Goal: Task Accomplishment & Management: Manage account settings

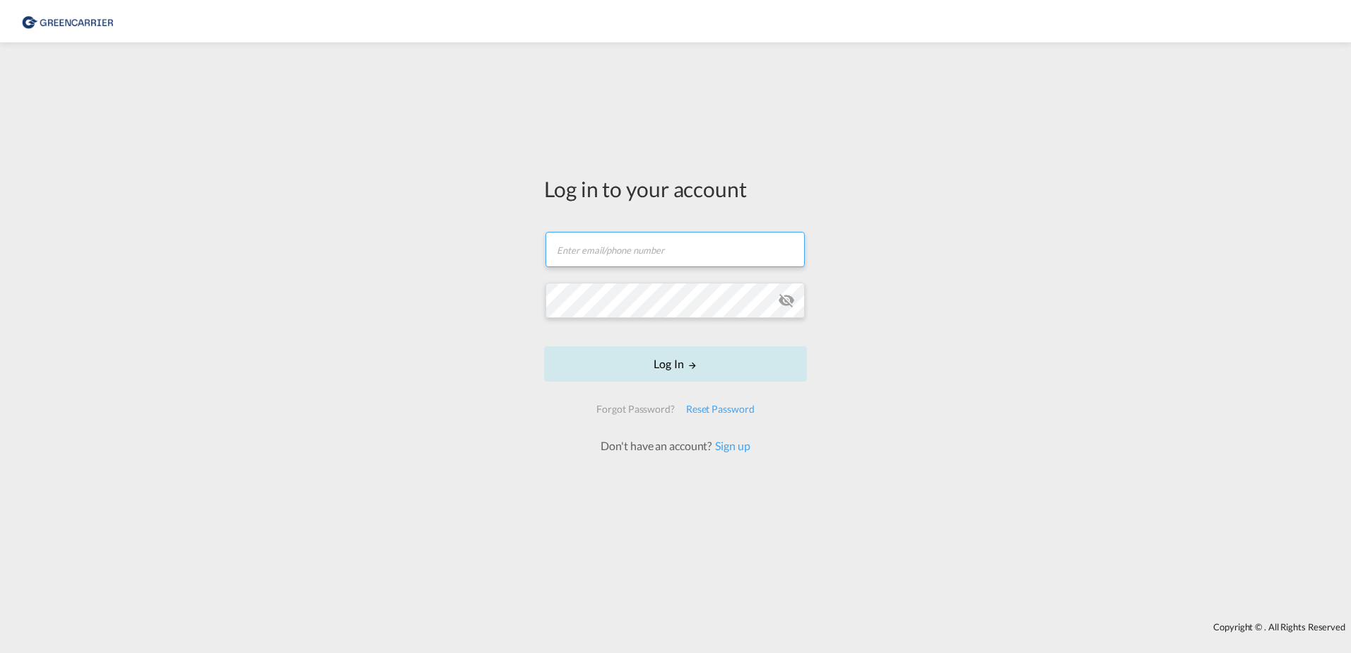
type input "isabel.huebner@greencarrier.com"
click at [697, 369] on md-icon "LOGIN" at bounding box center [693, 365] width 10 height 10
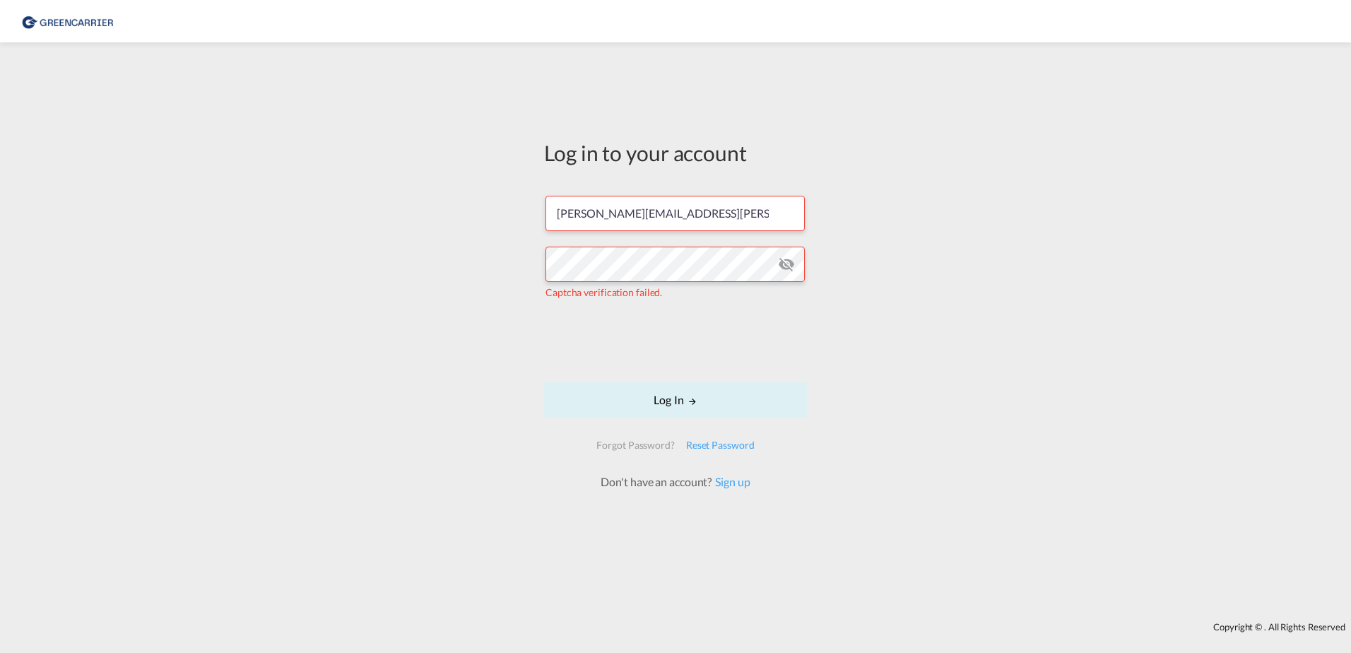
click at [566, 351] on form "isabel.huebner@greencarrier.com Captcha verification failed. Log In Forgot Pass…" at bounding box center [675, 336] width 263 height 309
click at [647, 399] on button "Log In" at bounding box center [675, 399] width 263 height 35
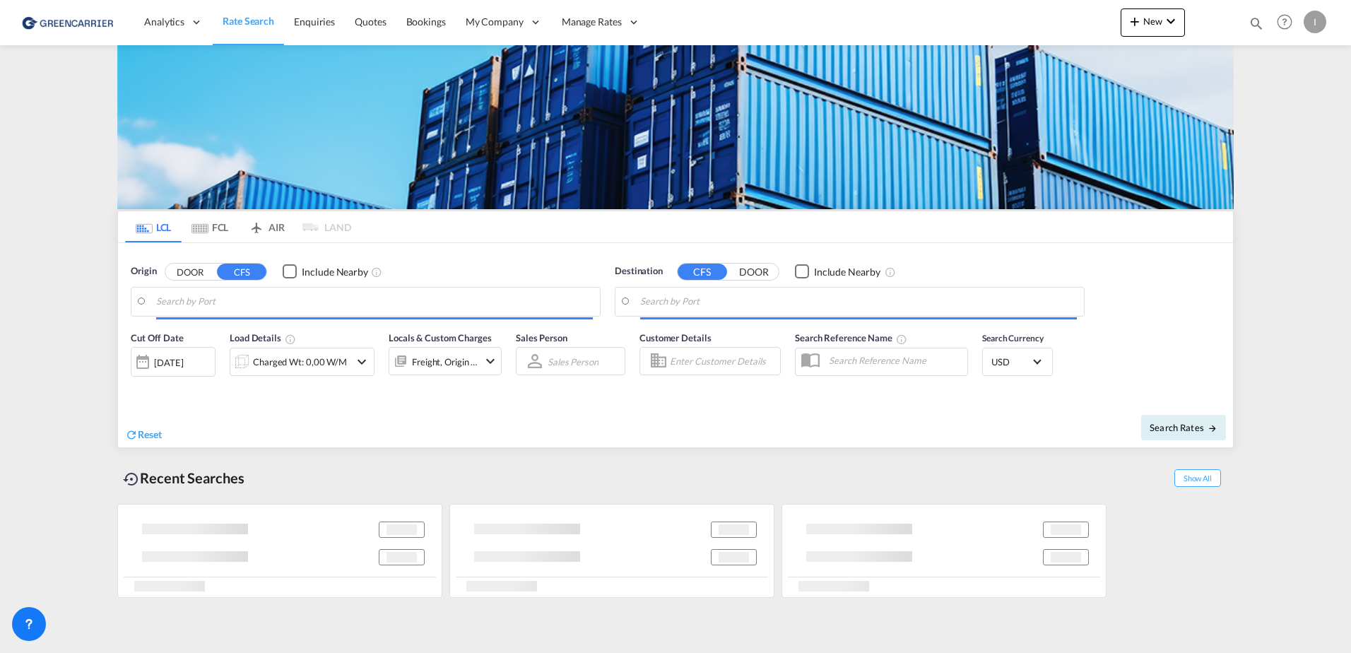
type input "[GEOGRAPHIC_DATA], [GEOGRAPHIC_DATA]"
type input "Callao, PECLL"
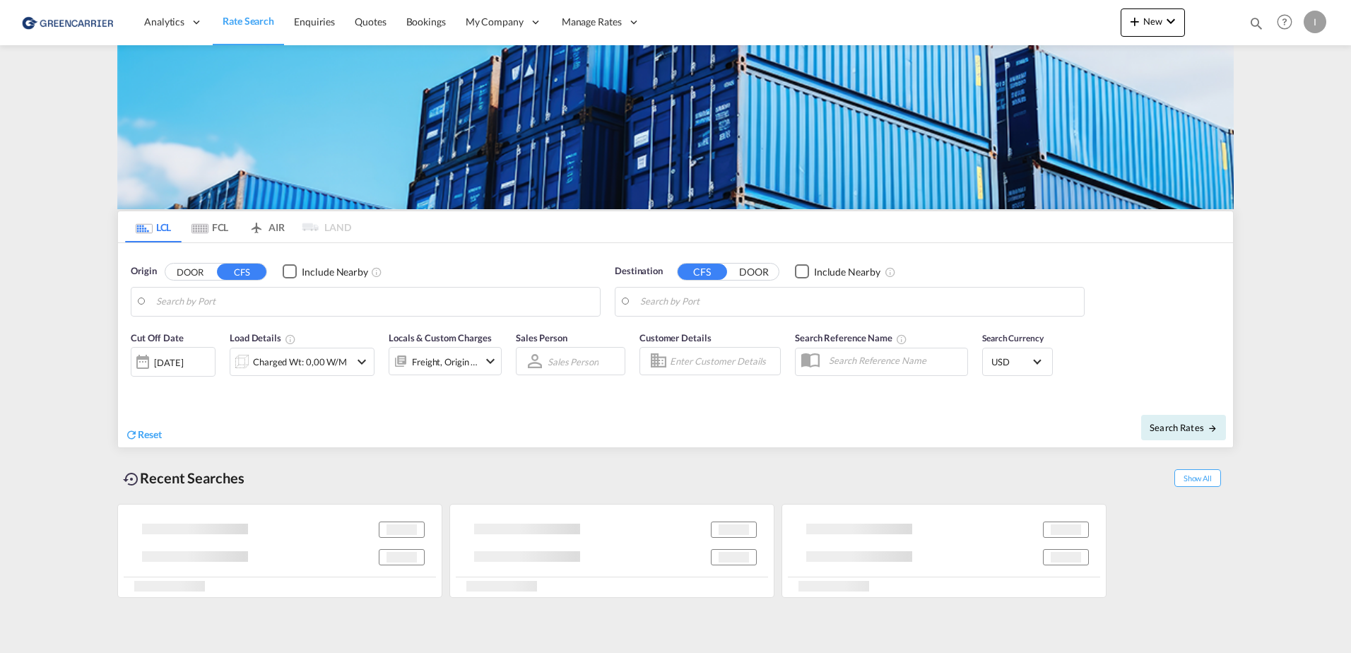
type input "[GEOGRAPHIC_DATA], [GEOGRAPHIC_DATA]"
type input "Callao, PECLL"
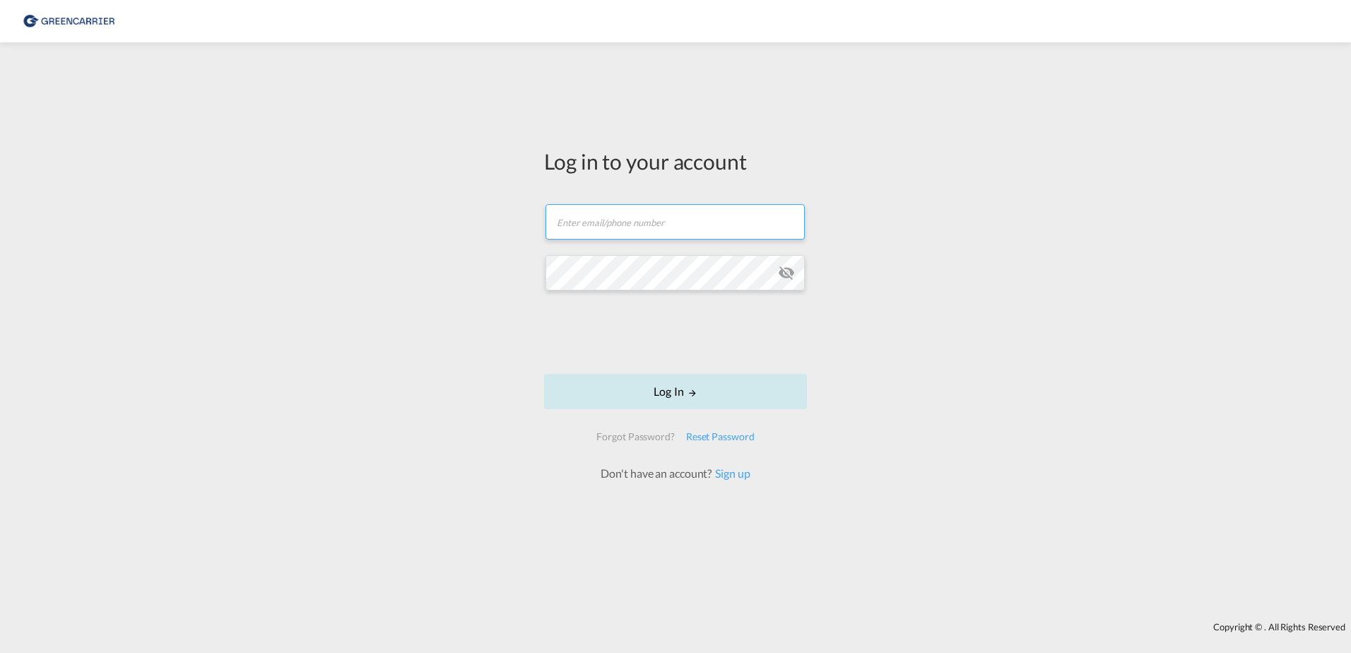
type input "isabel.huebner@greencarrier.com"
click at [760, 396] on button "Log In" at bounding box center [675, 391] width 263 height 35
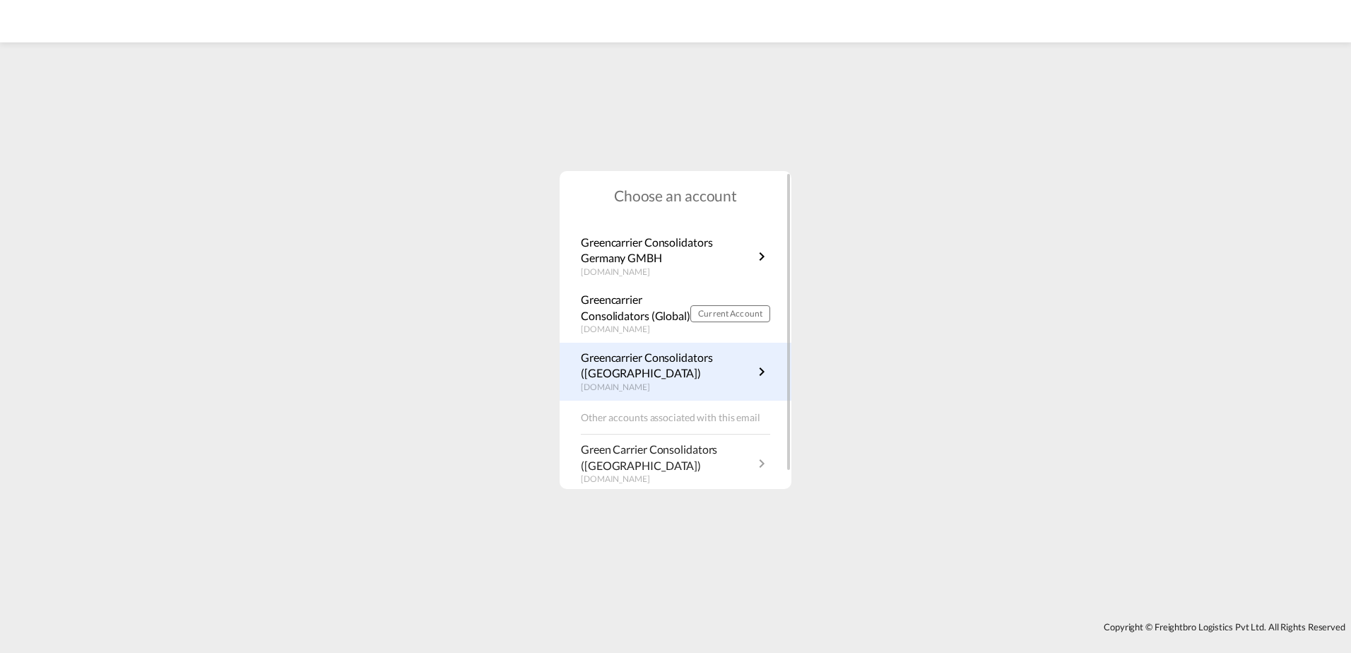
click at [670, 379] on p "Greencarrier Consolidators (Germany)" at bounding box center [667, 366] width 172 height 32
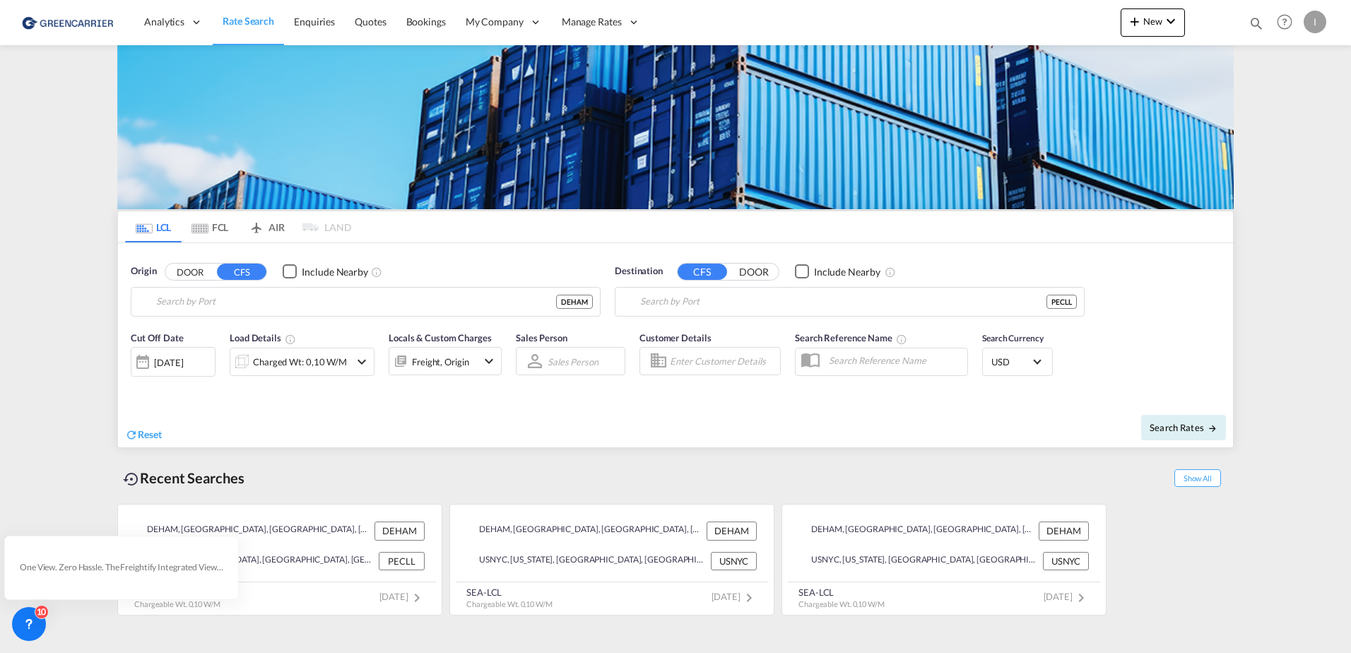
type input "[GEOGRAPHIC_DATA], [GEOGRAPHIC_DATA]"
type input "Callao, PECLL"
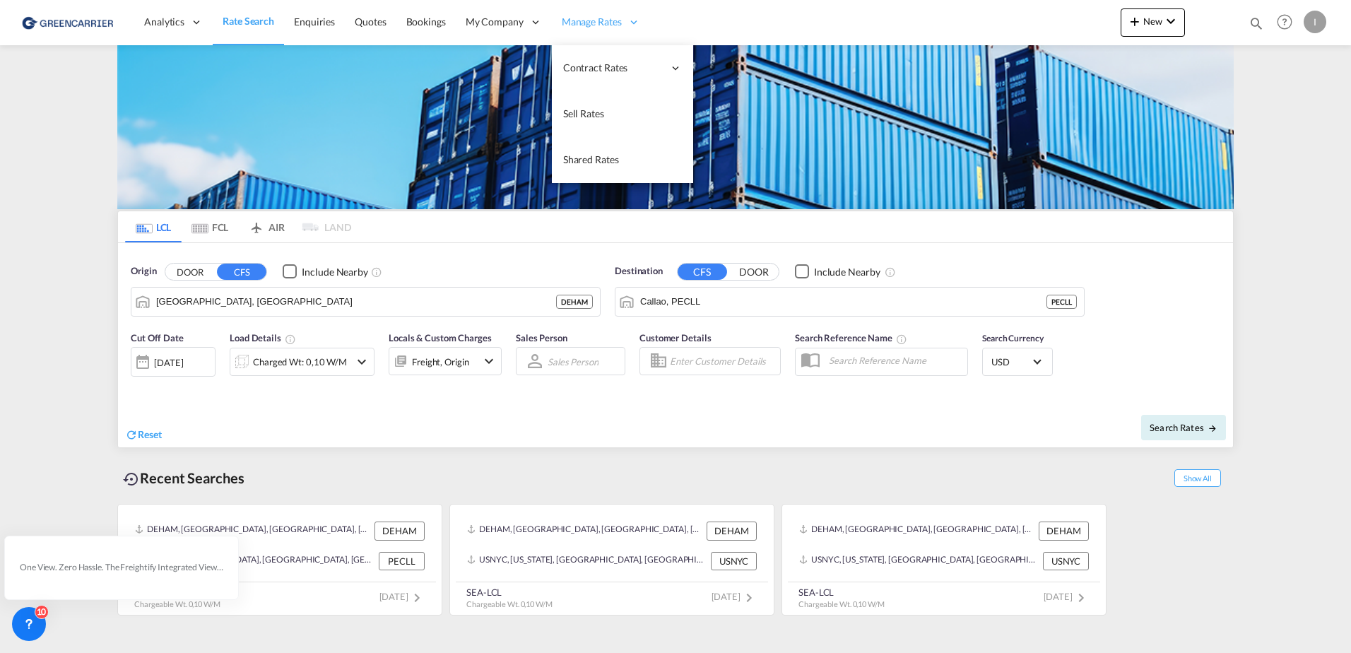
click at [603, 15] on span "Manage Rates" at bounding box center [592, 22] width 60 height 14
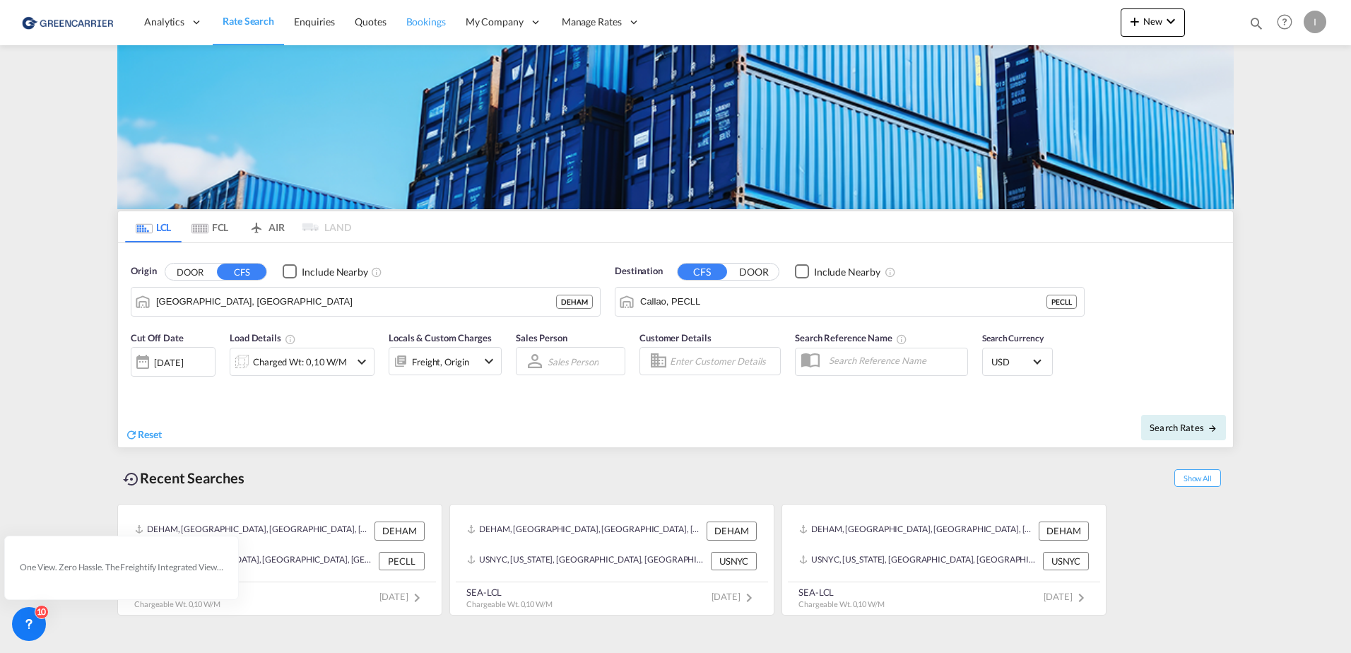
click at [415, 20] on span "Bookings" at bounding box center [426, 22] width 40 height 12
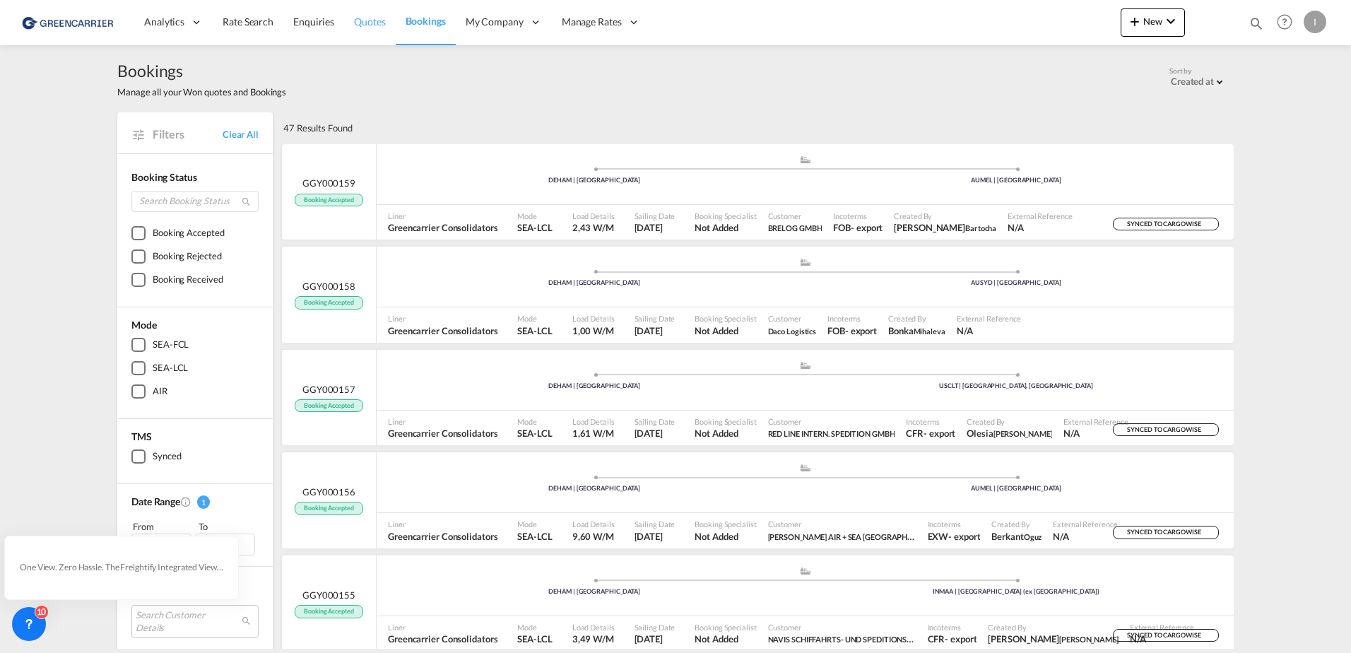
click at [372, 22] on span "Quotes" at bounding box center [369, 22] width 31 height 12
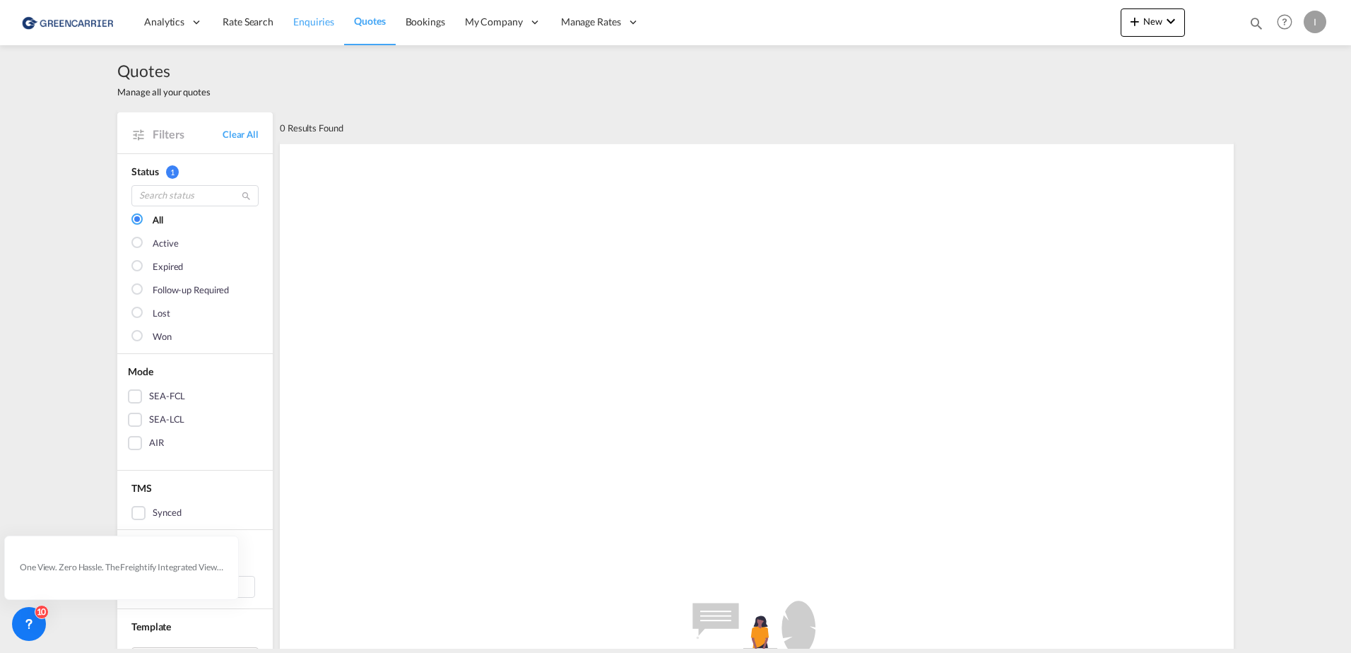
click at [305, 23] on span "Enquiries" at bounding box center [313, 22] width 41 height 12
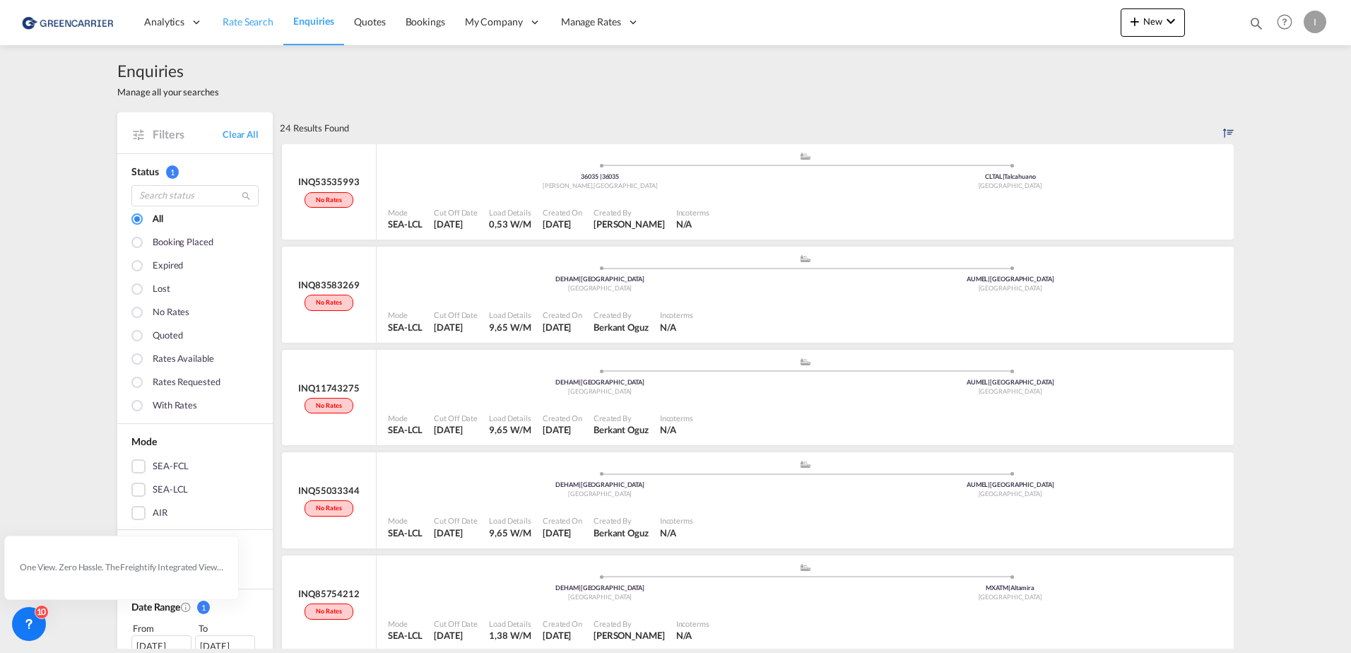
click at [246, 22] on span "Rate Search" at bounding box center [248, 22] width 51 height 12
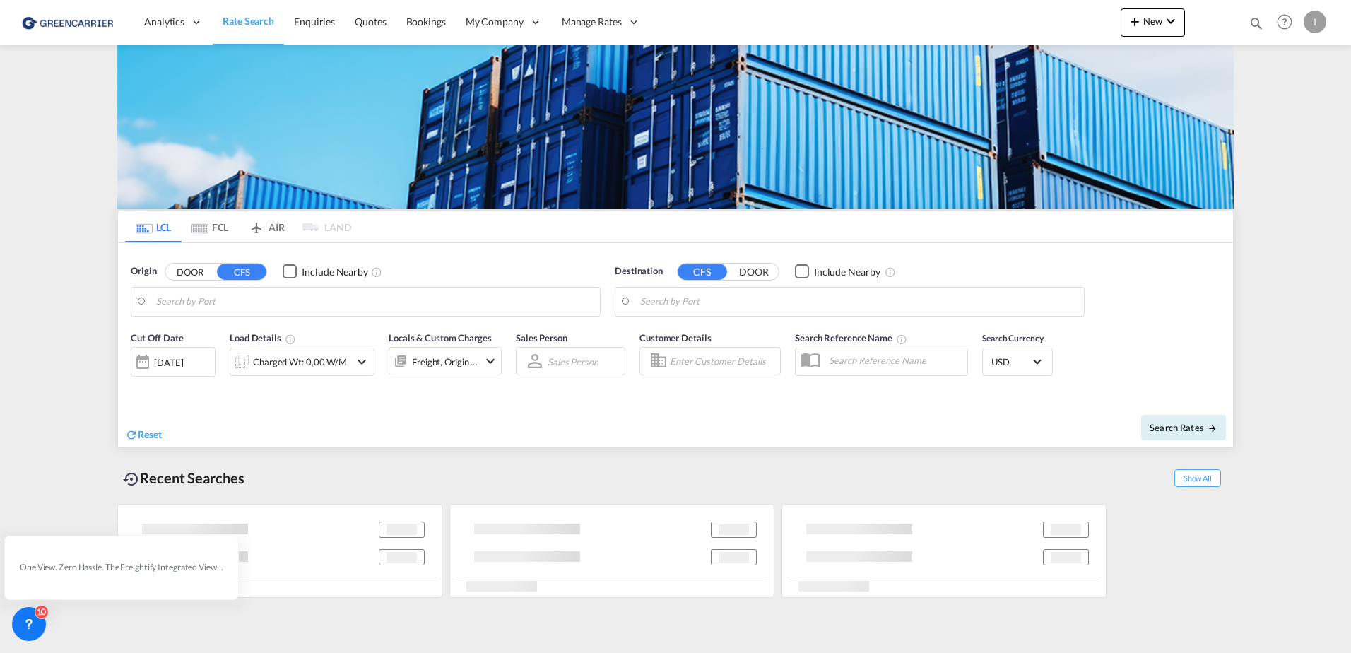
type input "Hamburg, DEHAM"
type input "Callao, PECLL"
type input "[GEOGRAPHIC_DATA], [GEOGRAPHIC_DATA]"
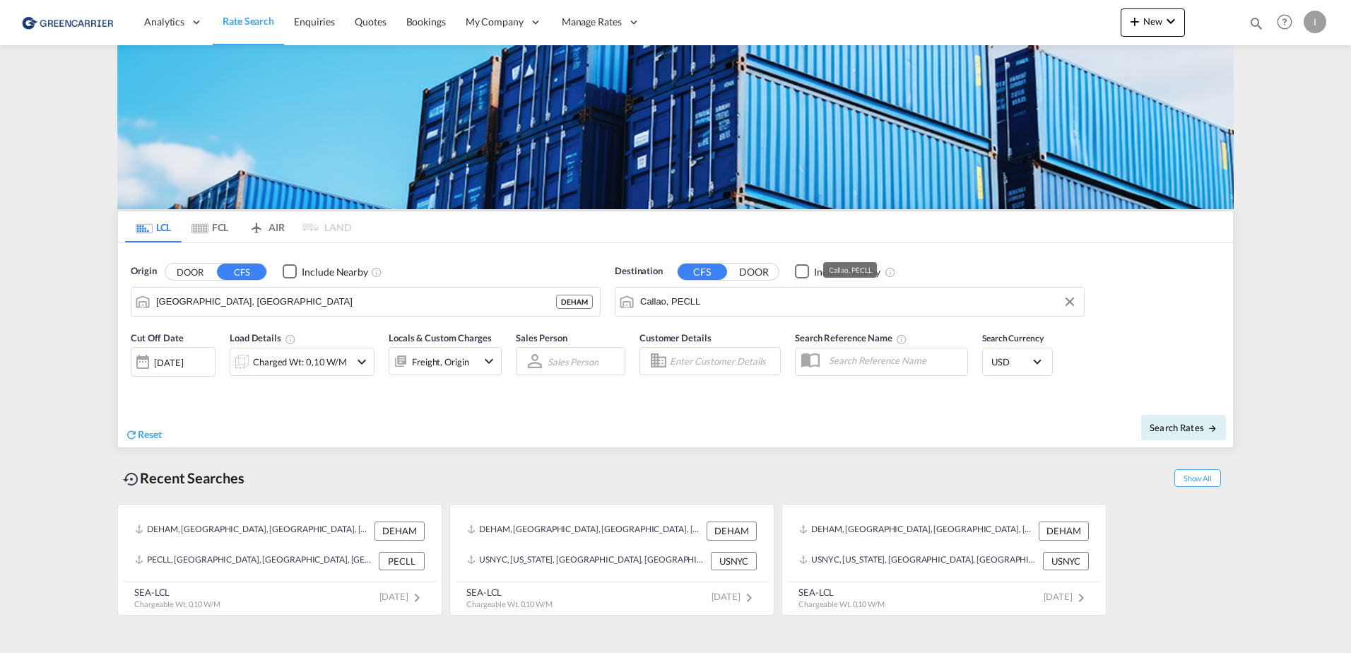
click at [879, 309] on input "Callao, PECLL" at bounding box center [858, 301] width 437 height 21
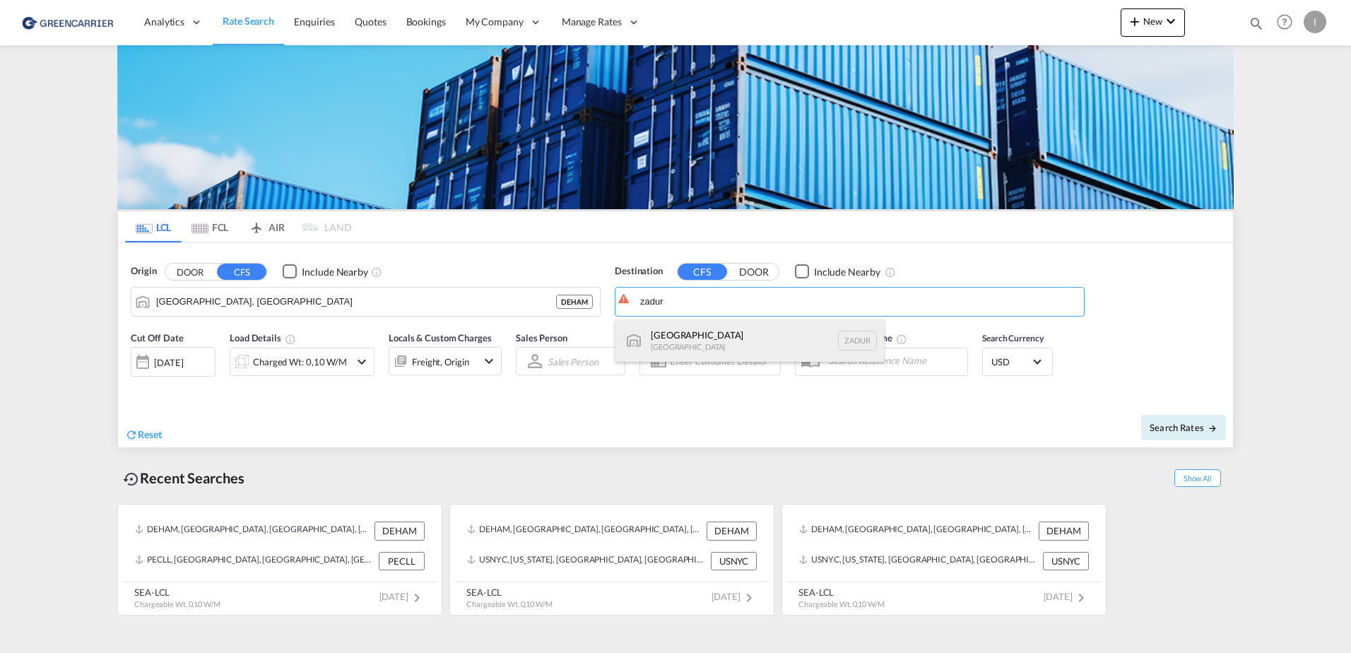
click at [720, 330] on div "Durban South Africa ZADUR" at bounding box center [749, 340] width 269 height 42
type input "Durban, ZADUR"
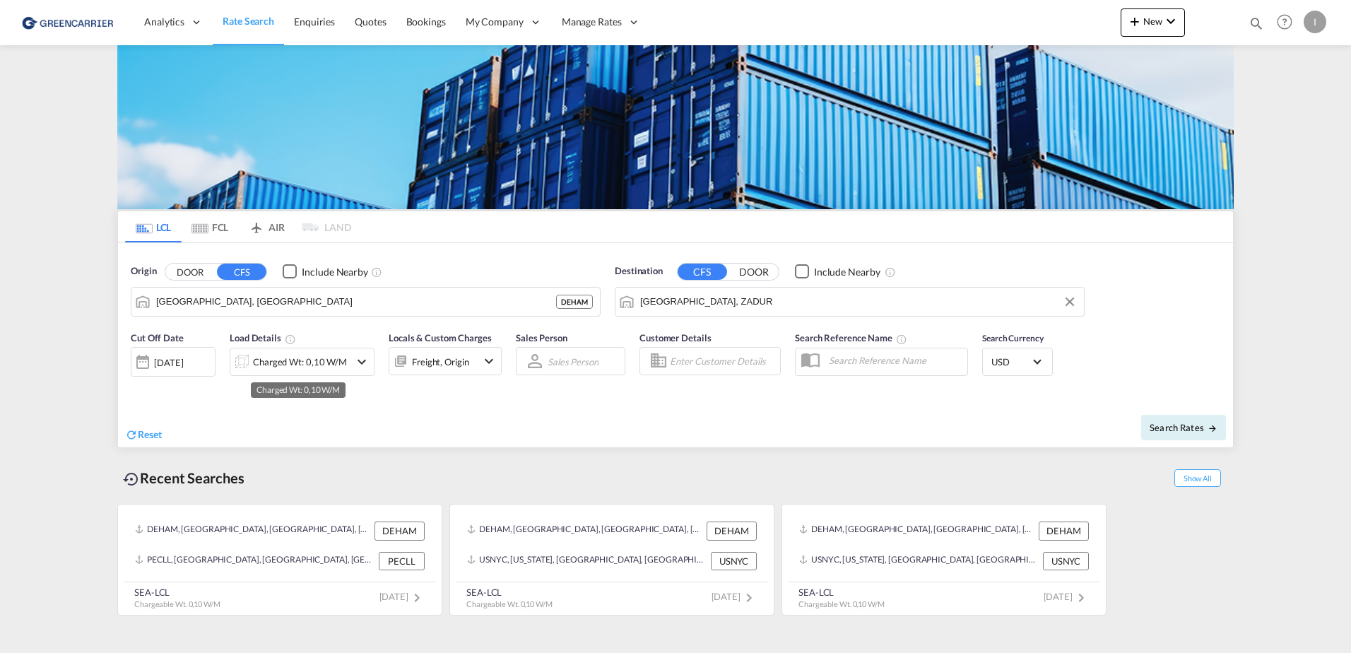
click at [281, 358] on div "Charged Wt: 0,10 W/M" at bounding box center [300, 362] width 94 height 20
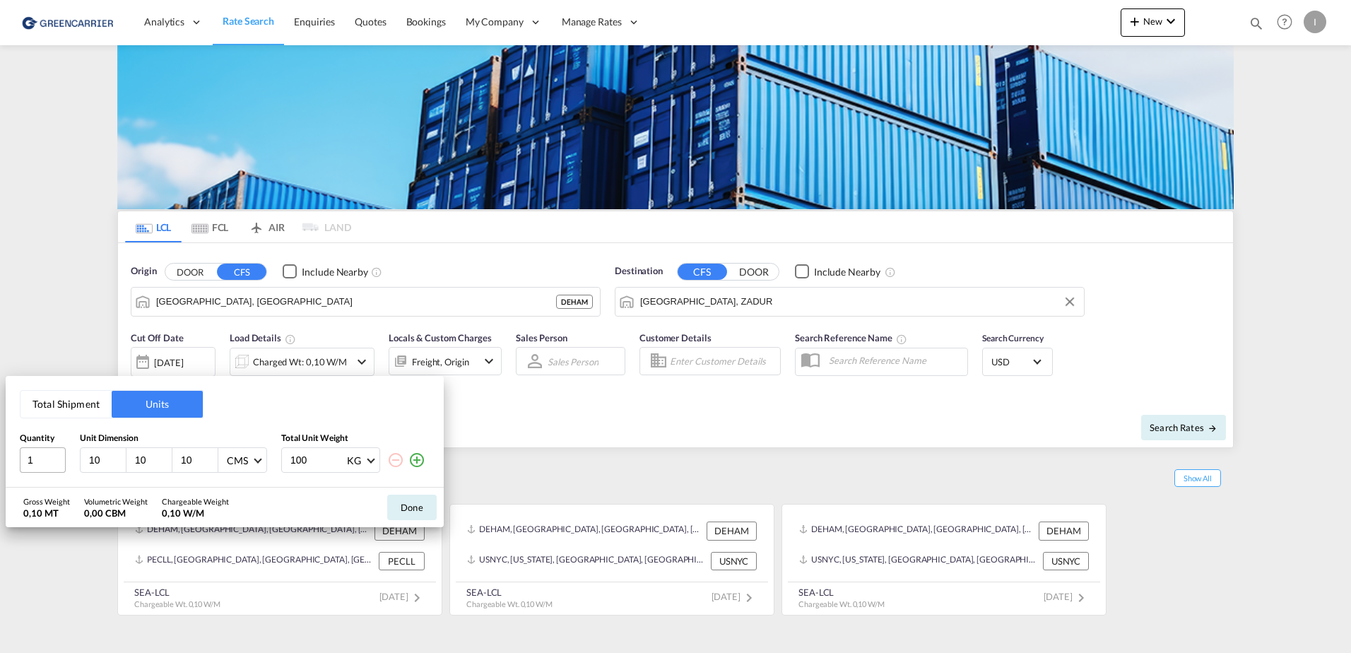
drag, startPoint x: 105, startPoint y: 462, endPoint x: 42, endPoint y: 459, distance: 63.0
click at [43, 459] on div "1 10 10 10 CMS CMS Inches 100 KG KG LB" at bounding box center [225, 459] width 410 height 25
type input "120"
type input "80"
type input "100"
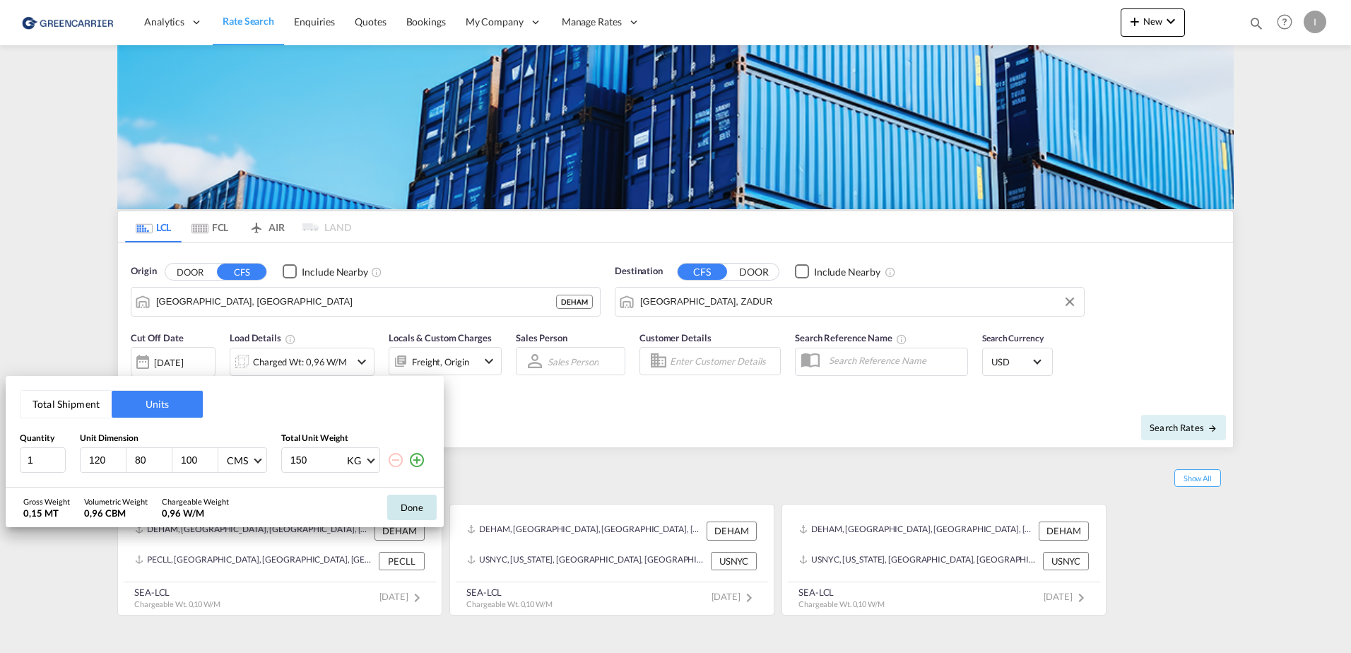
type input "150"
click at [414, 514] on button "Done" at bounding box center [411, 507] width 49 height 25
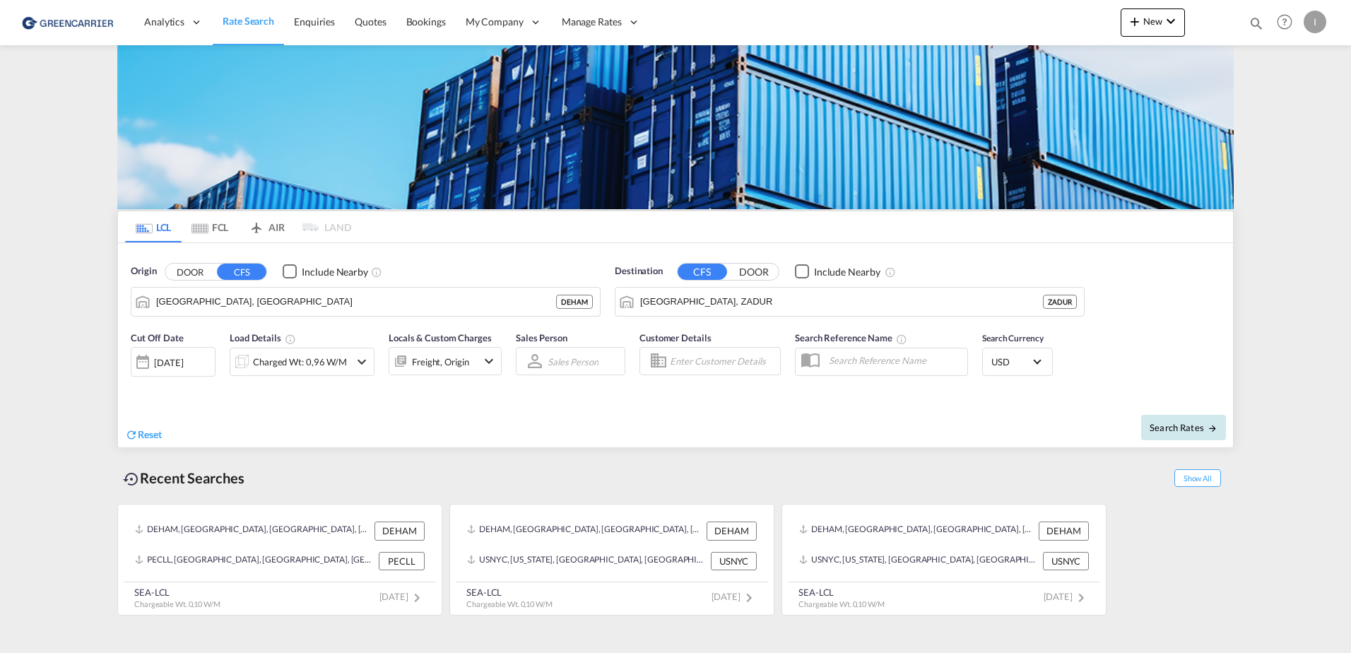
click at [1195, 426] on span "Search Rates" at bounding box center [1184, 427] width 68 height 11
type input "DEHAM to ZADUR / 13 Oct 2025"
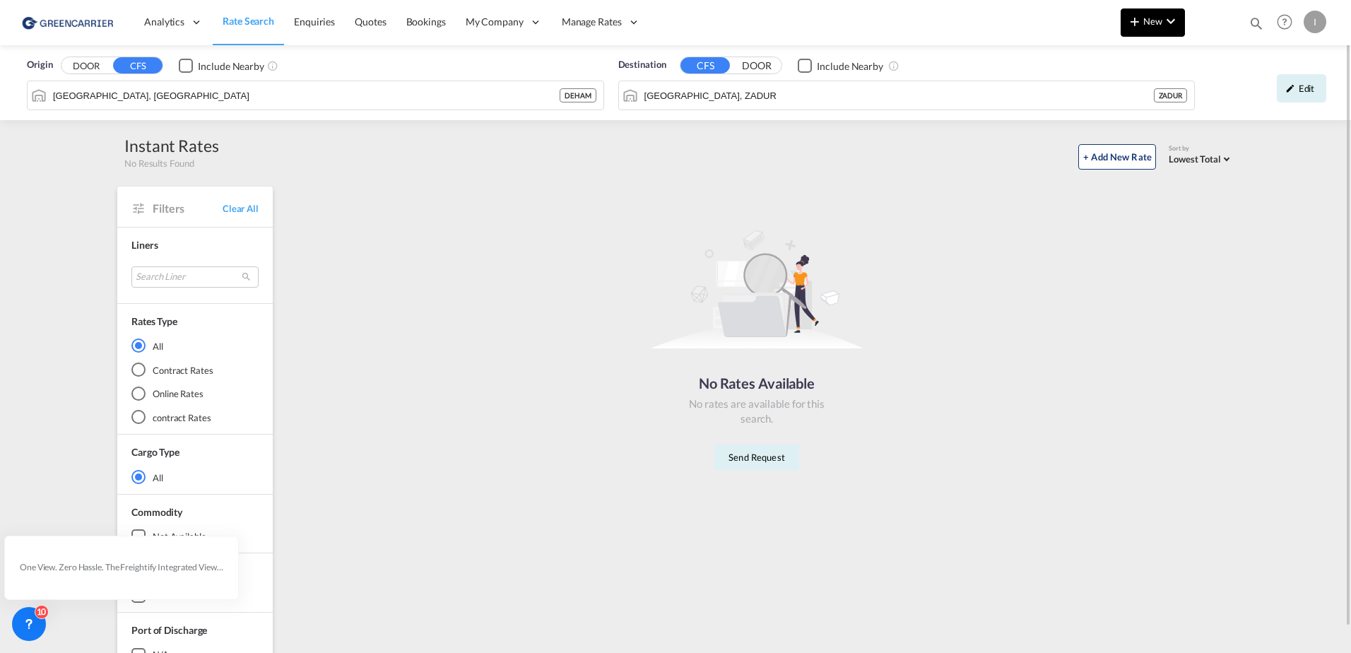
click at [1145, 29] on button "New" at bounding box center [1153, 22] width 64 height 28
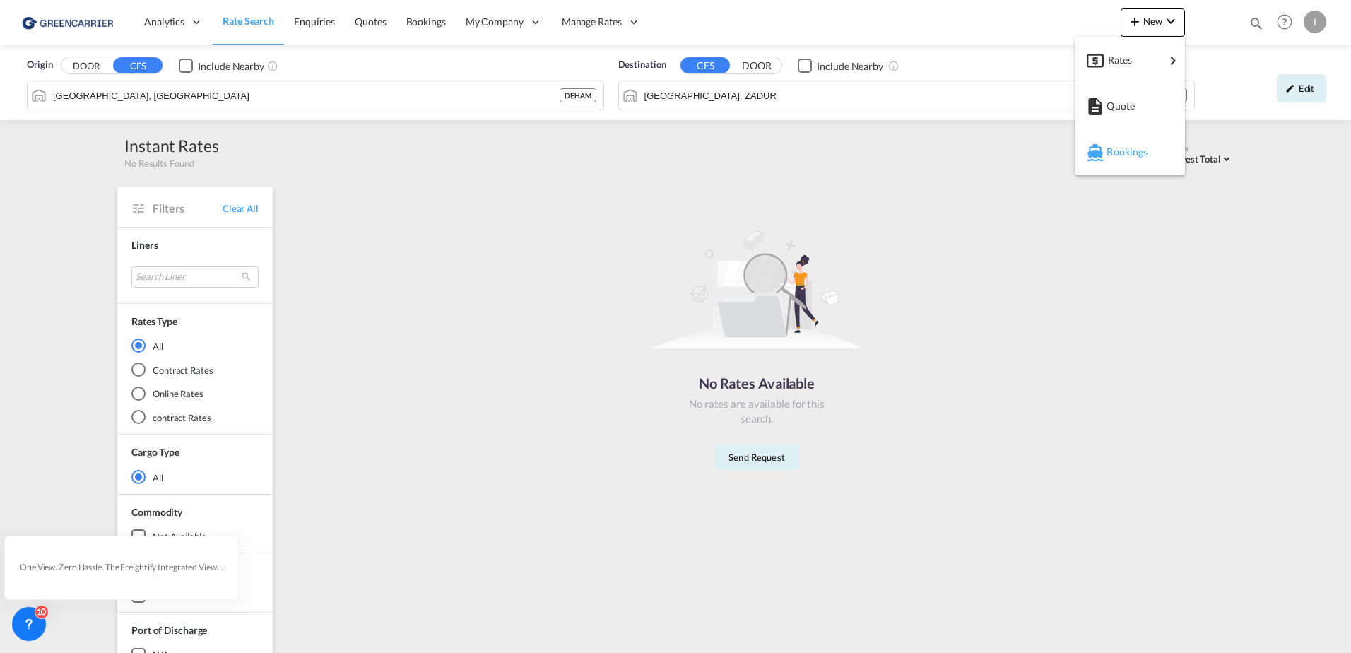
click at [1110, 158] on span "Bookings" at bounding box center [1115, 152] width 16 height 28
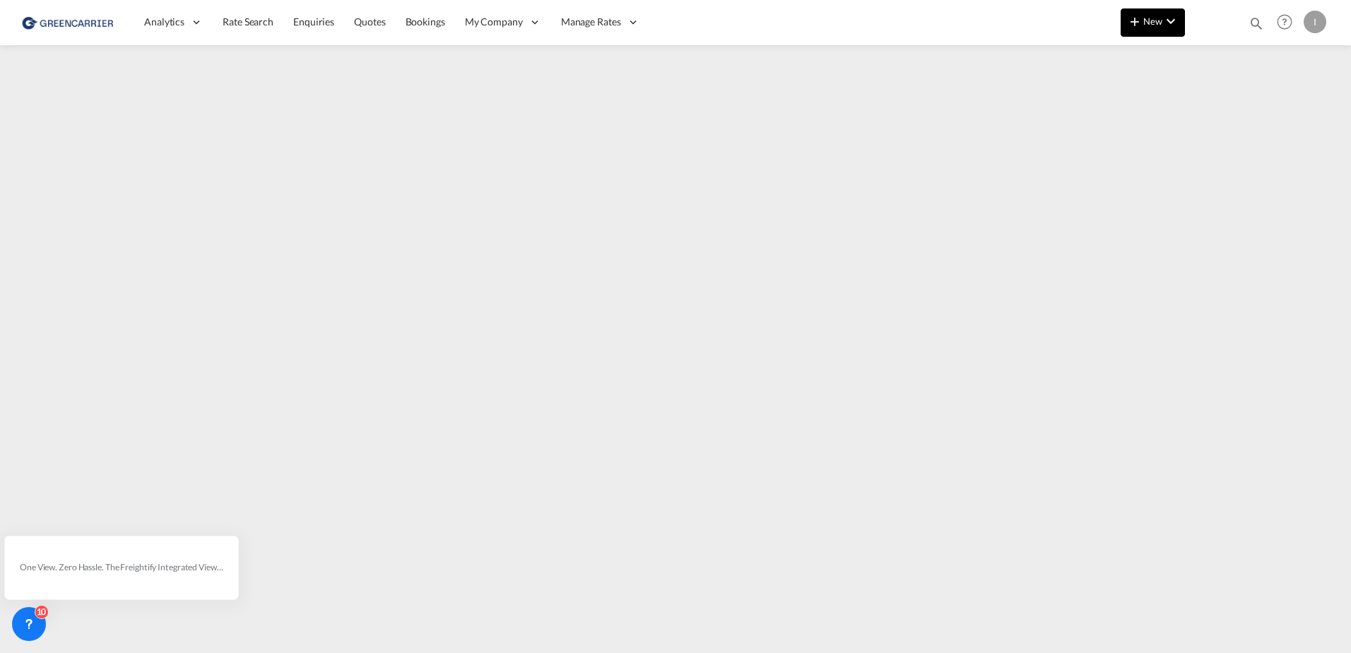
click at [1158, 28] on button "New" at bounding box center [1153, 22] width 64 height 28
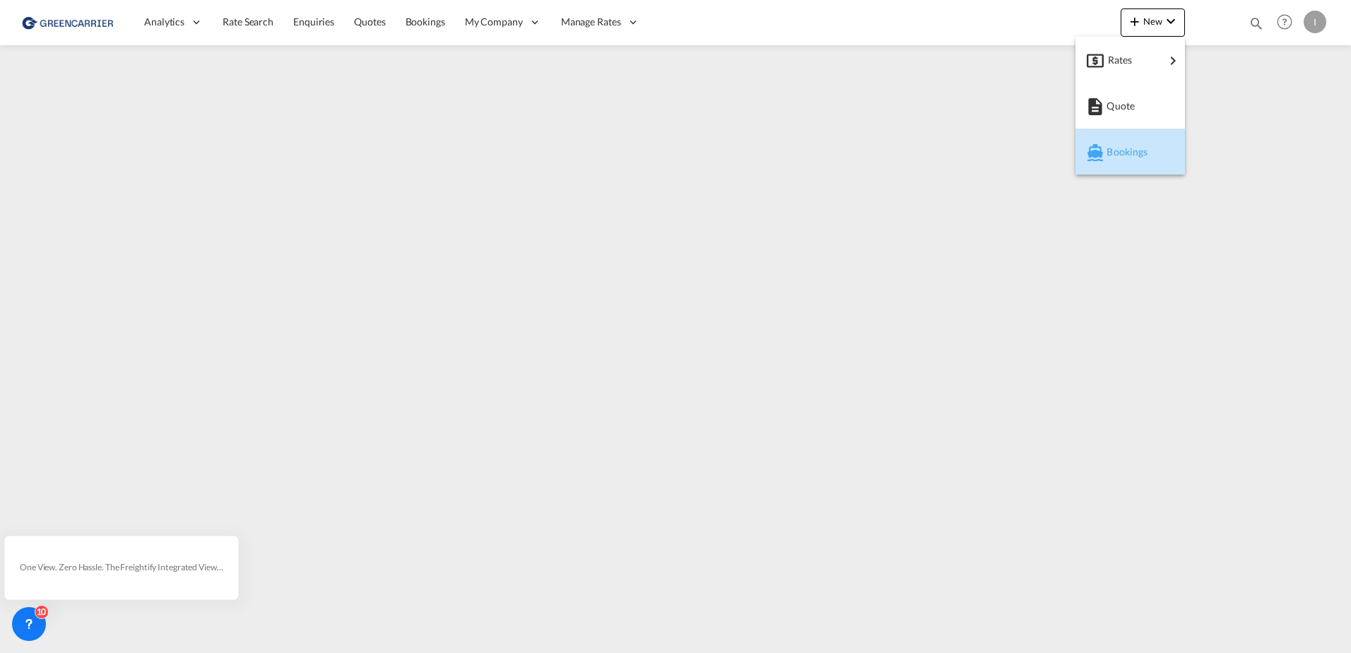
click at [1113, 155] on span "Bookings" at bounding box center [1115, 152] width 16 height 28
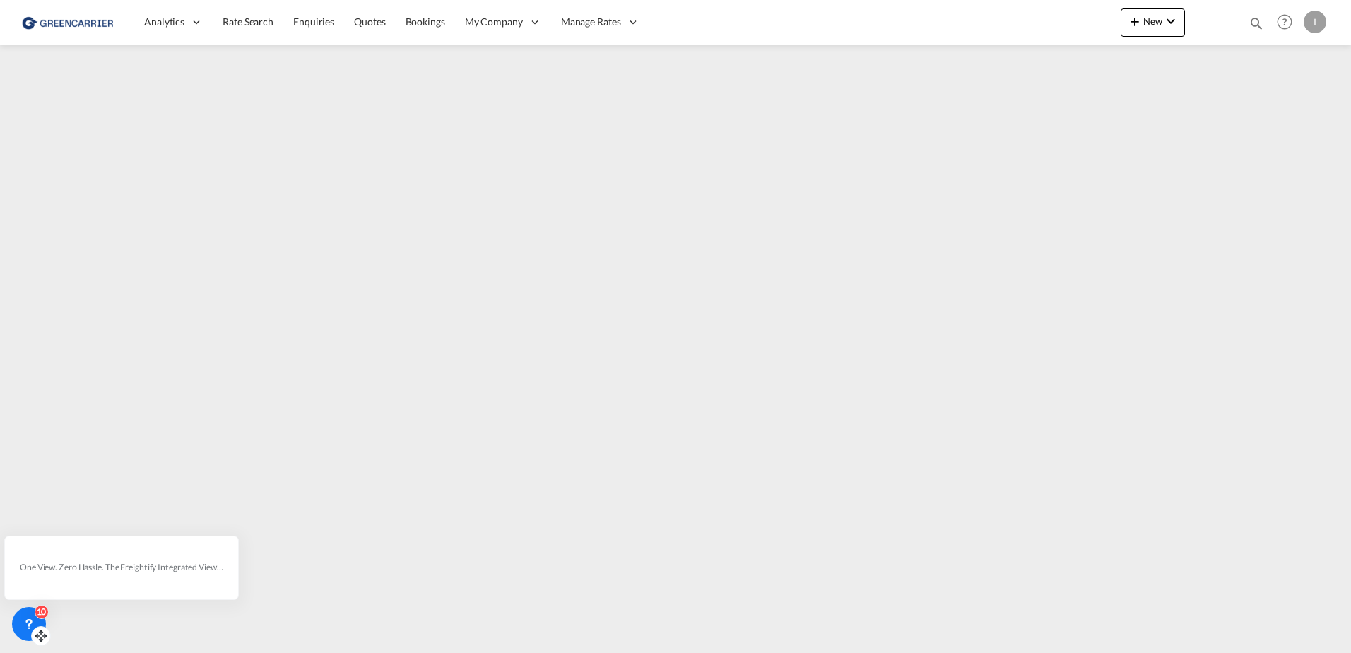
click at [21, 637] on div "10" at bounding box center [29, 624] width 34 height 34
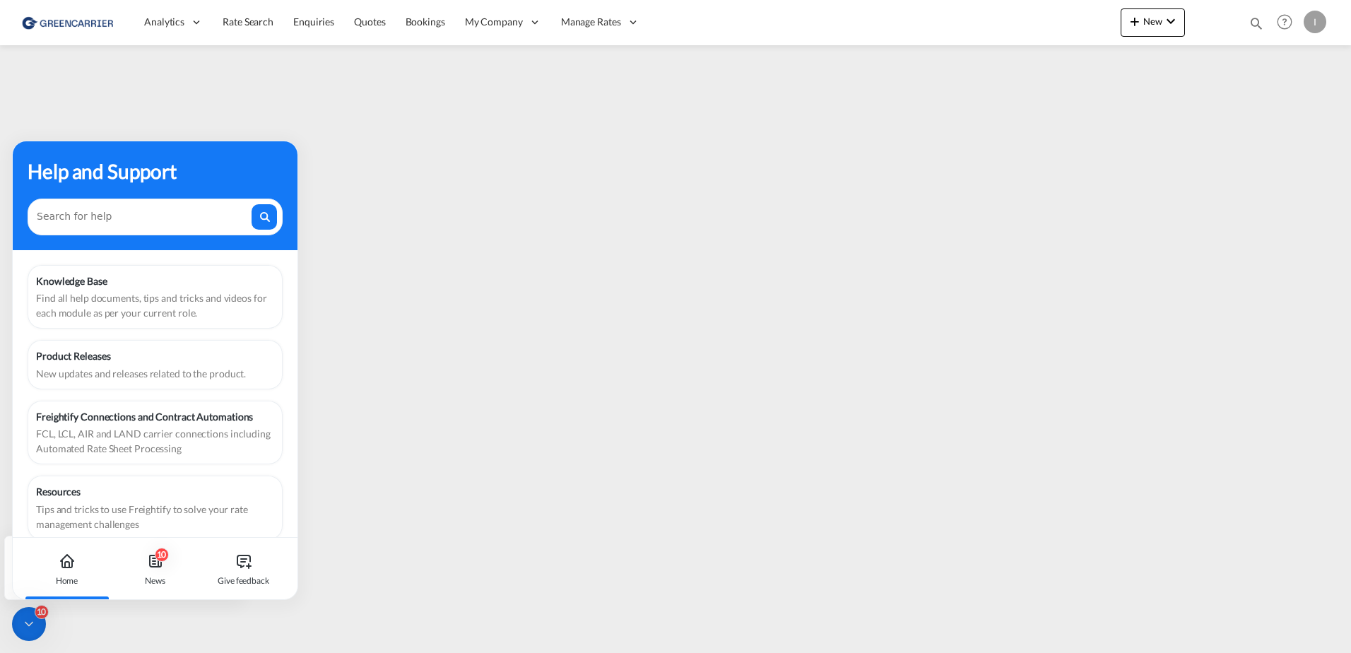
click at [52, 562] on div "Home" at bounding box center [67, 569] width 78 height 62
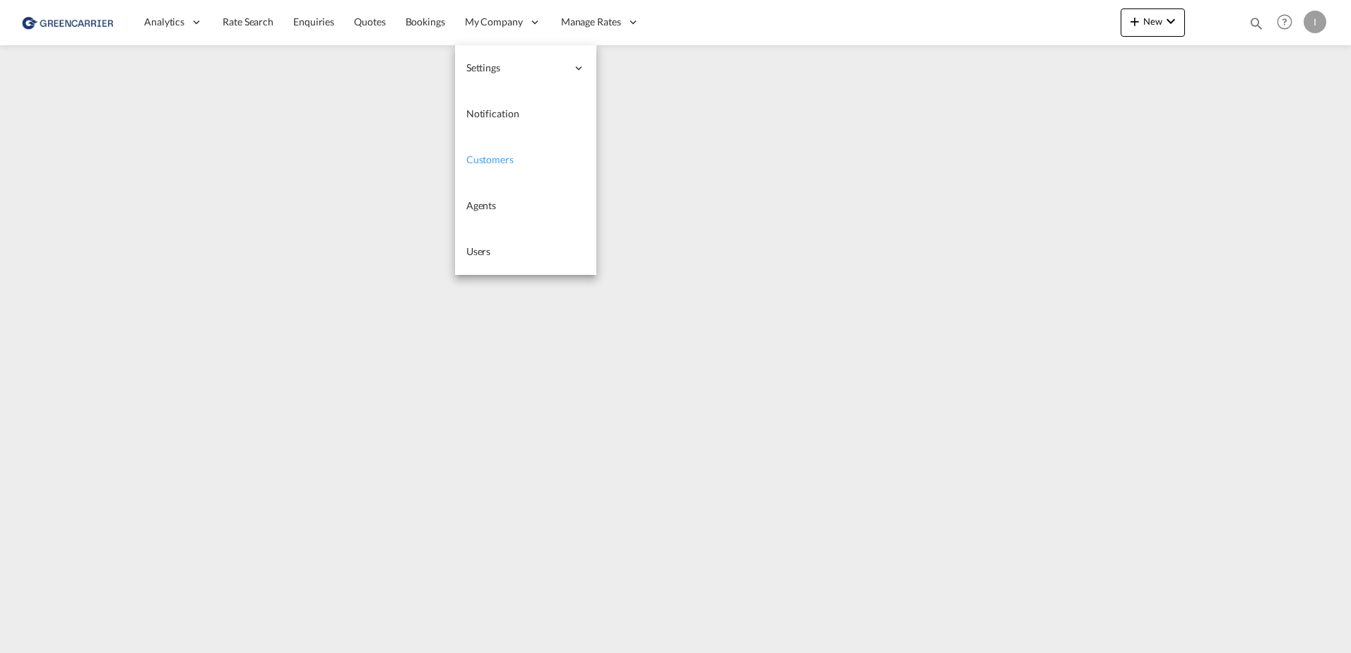
click at [474, 170] on link "Customers" at bounding box center [525, 160] width 141 height 46
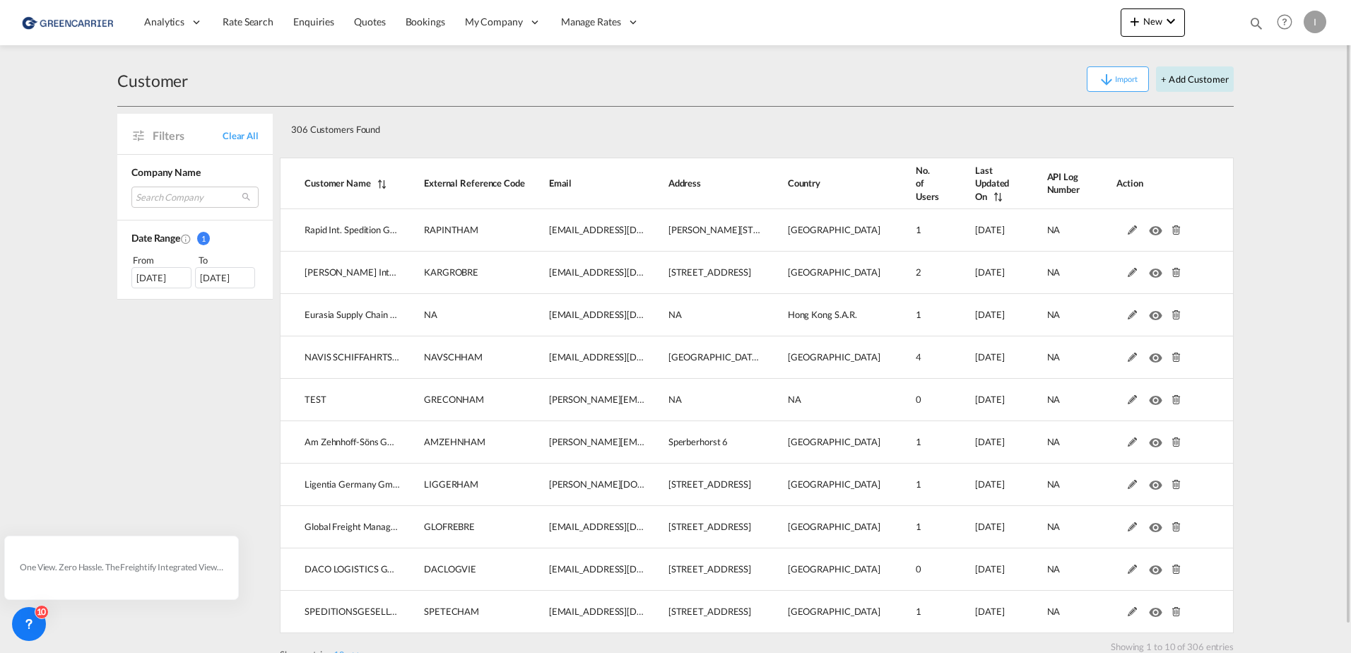
click at [1208, 76] on button "+ Add Customer" at bounding box center [1195, 78] width 78 height 25
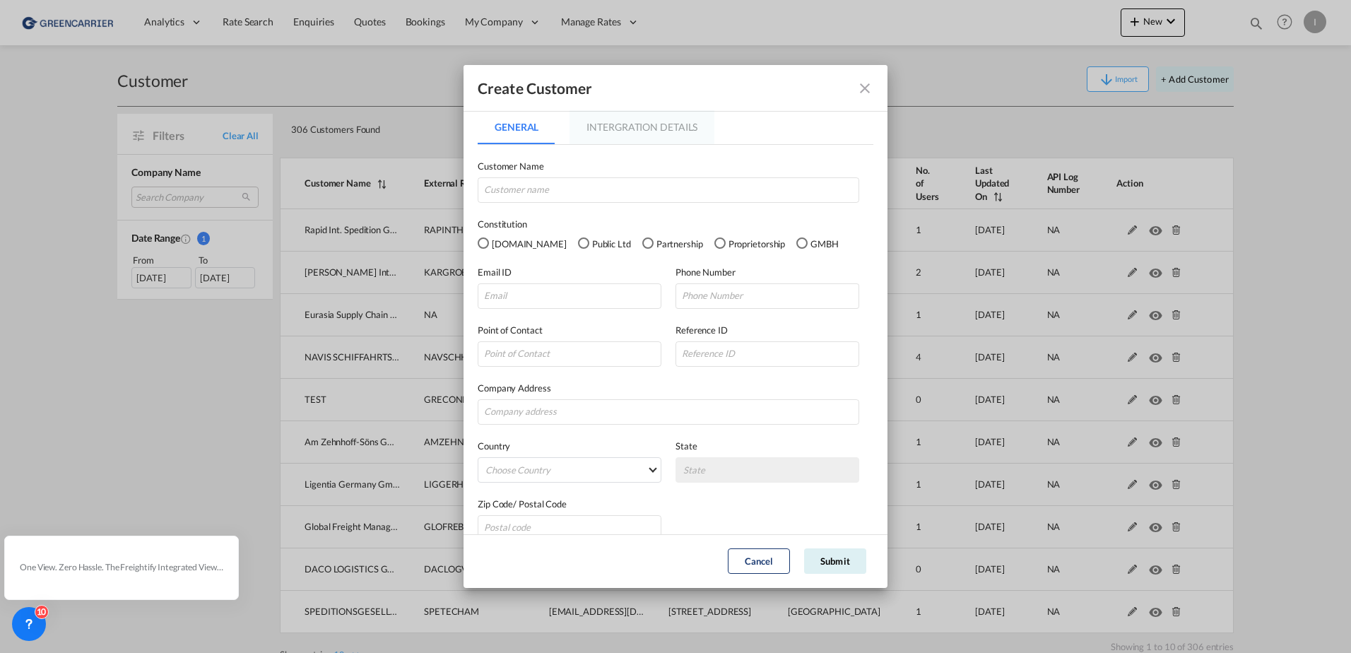
click at [649, 126] on md-tab-item "Intergration Details" at bounding box center [642, 127] width 145 height 34
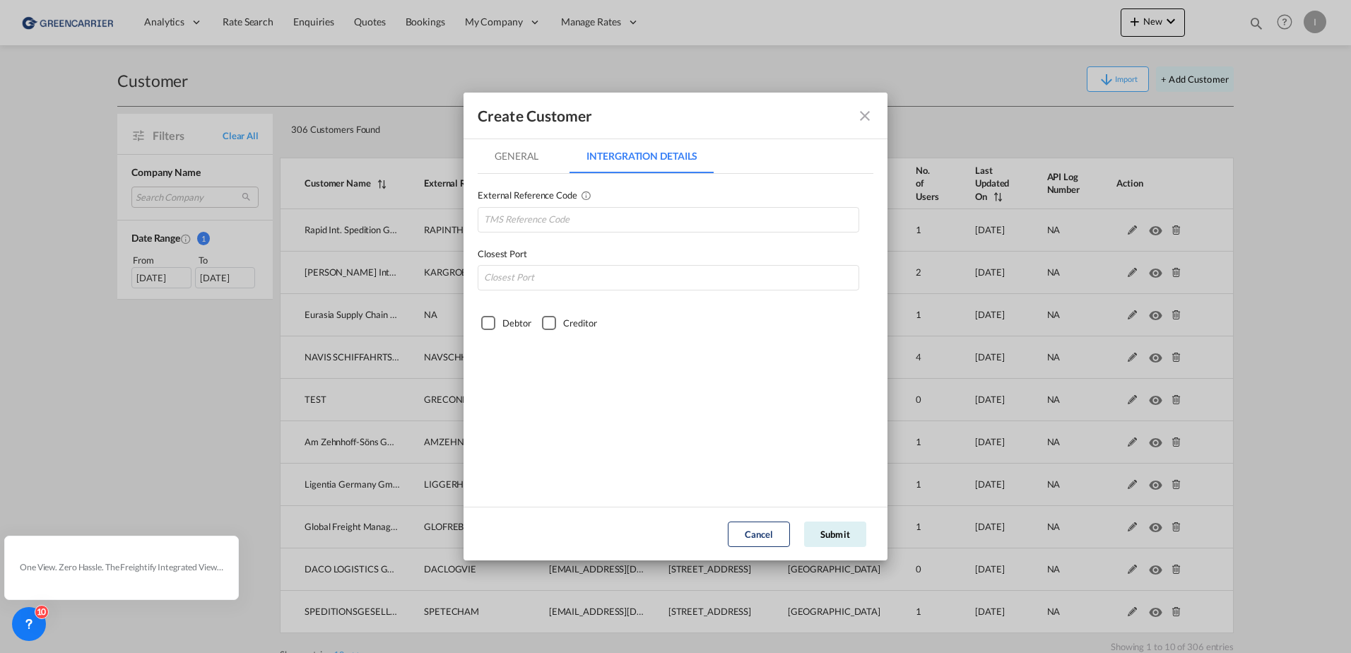
click at [862, 111] on md-icon "icon-close fg-AAA8AD" at bounding box center [864, 115] width 17 height 17
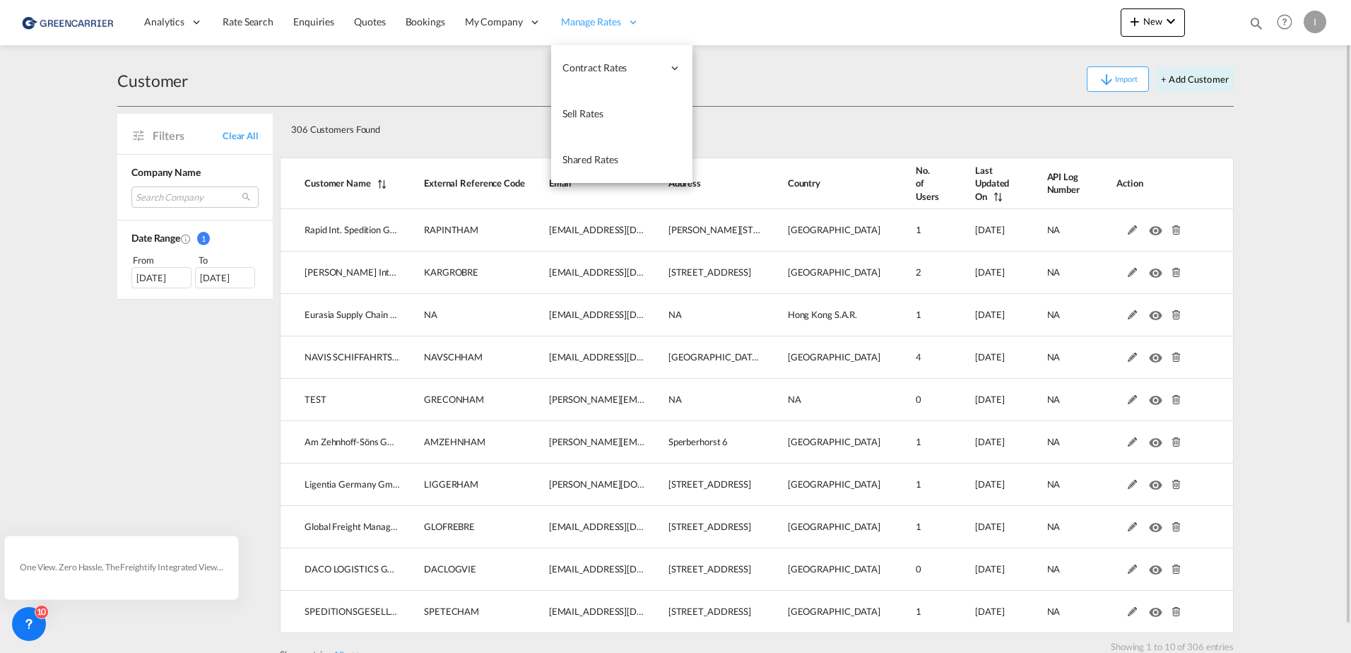
click at [597, 29] on div "Manage Rates" at bounding box center [600, 22] width 98 height 46
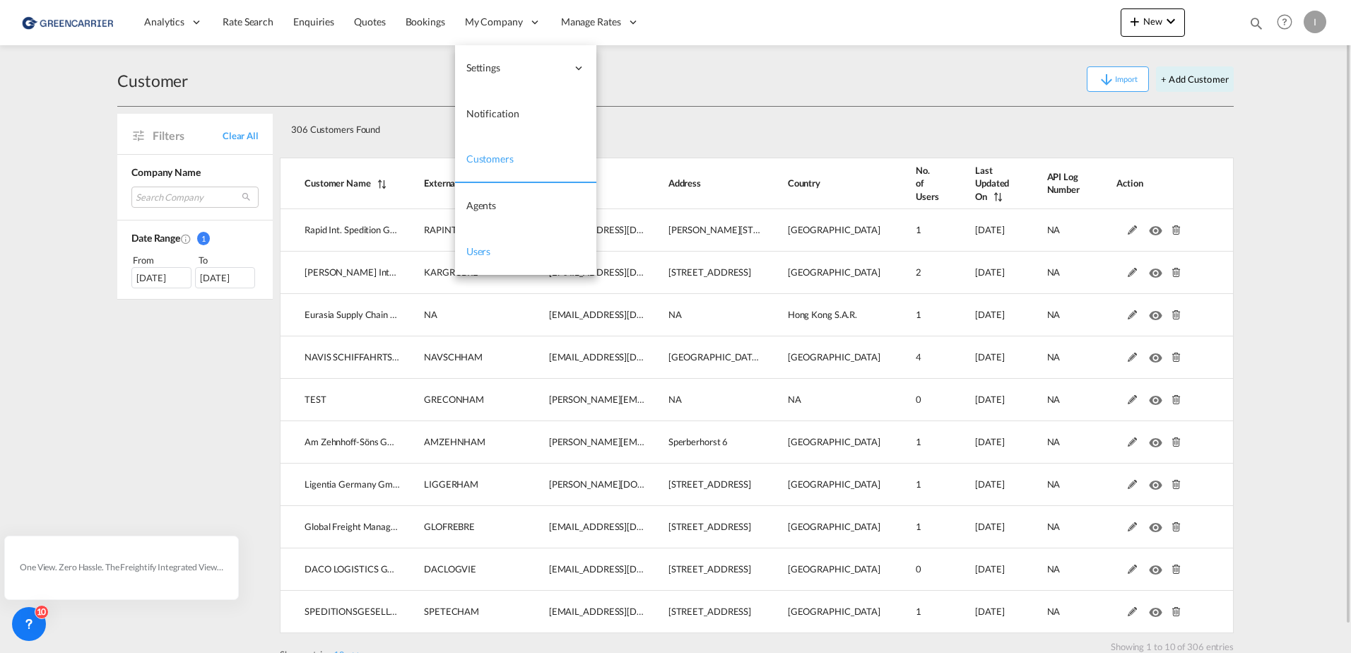
click at [477, 256] on span "Users" at bounding box center [478, 251] width 25 height 12
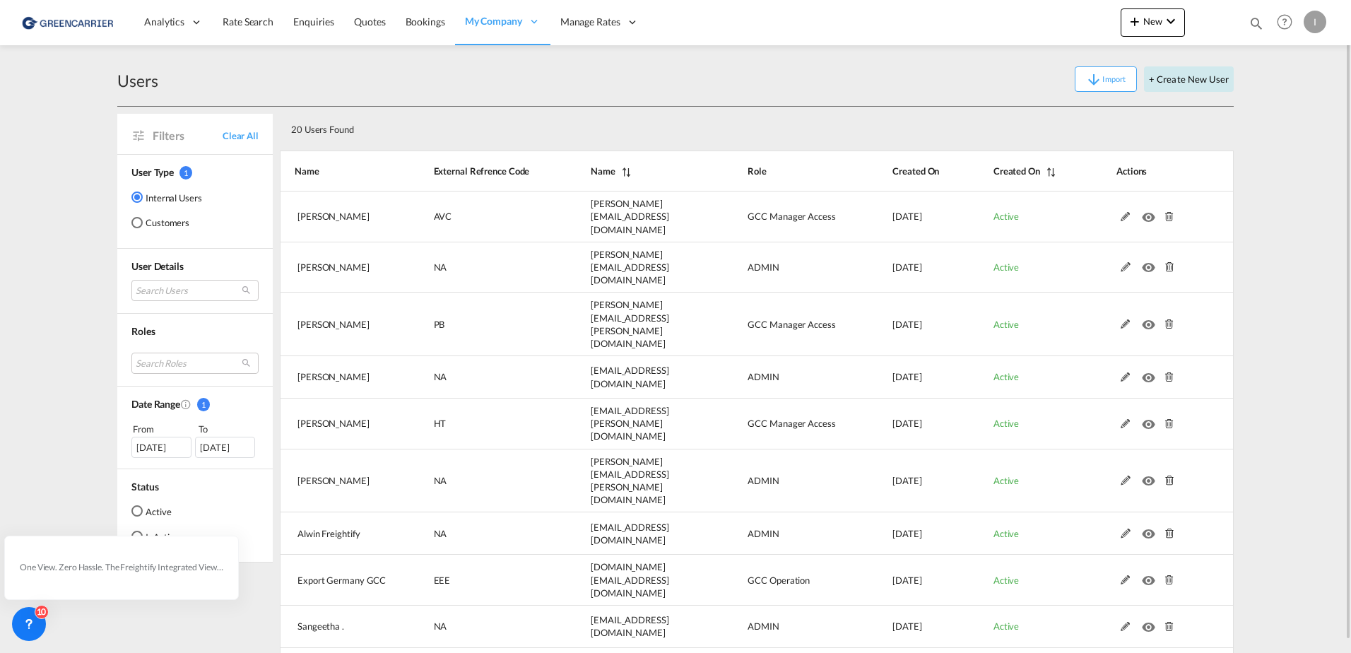
click at [1181, 77] on button "+ Create New User" at bounding box center [1189, 78] width 90 height 25
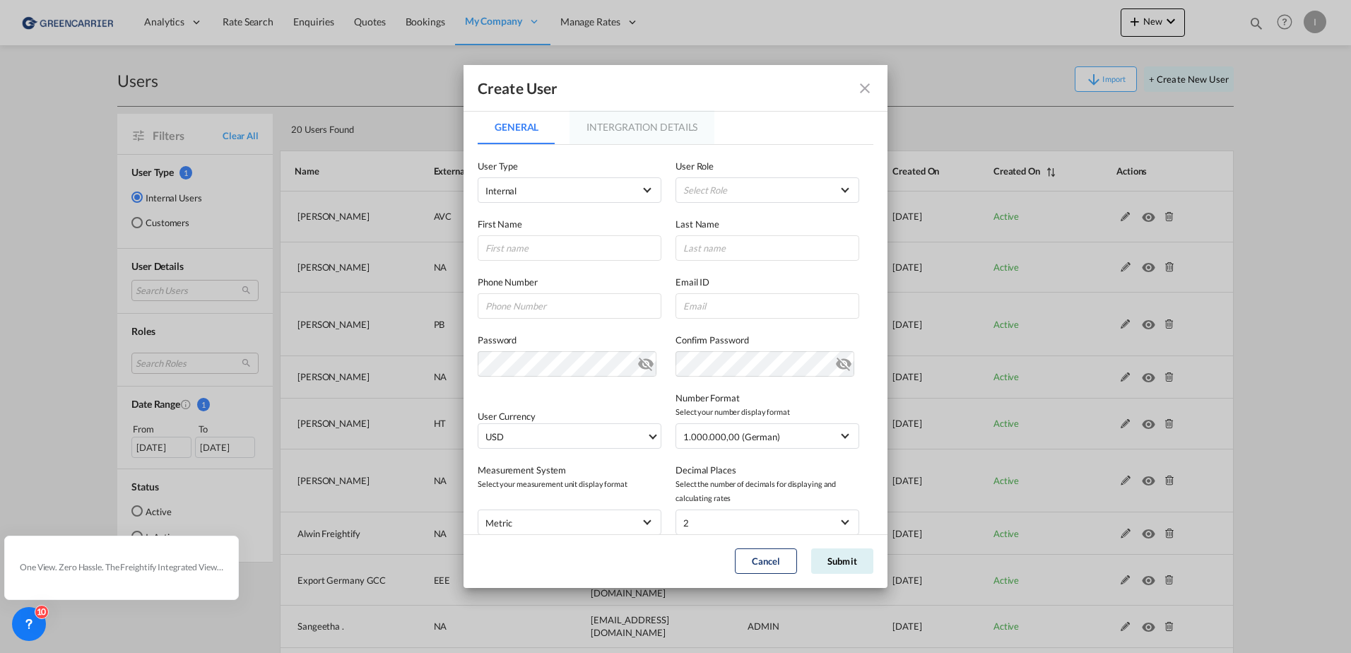
click at [653, 130] on md-tab-item "Intergration Details" at bounding box center [642, 127] width 145 height 34
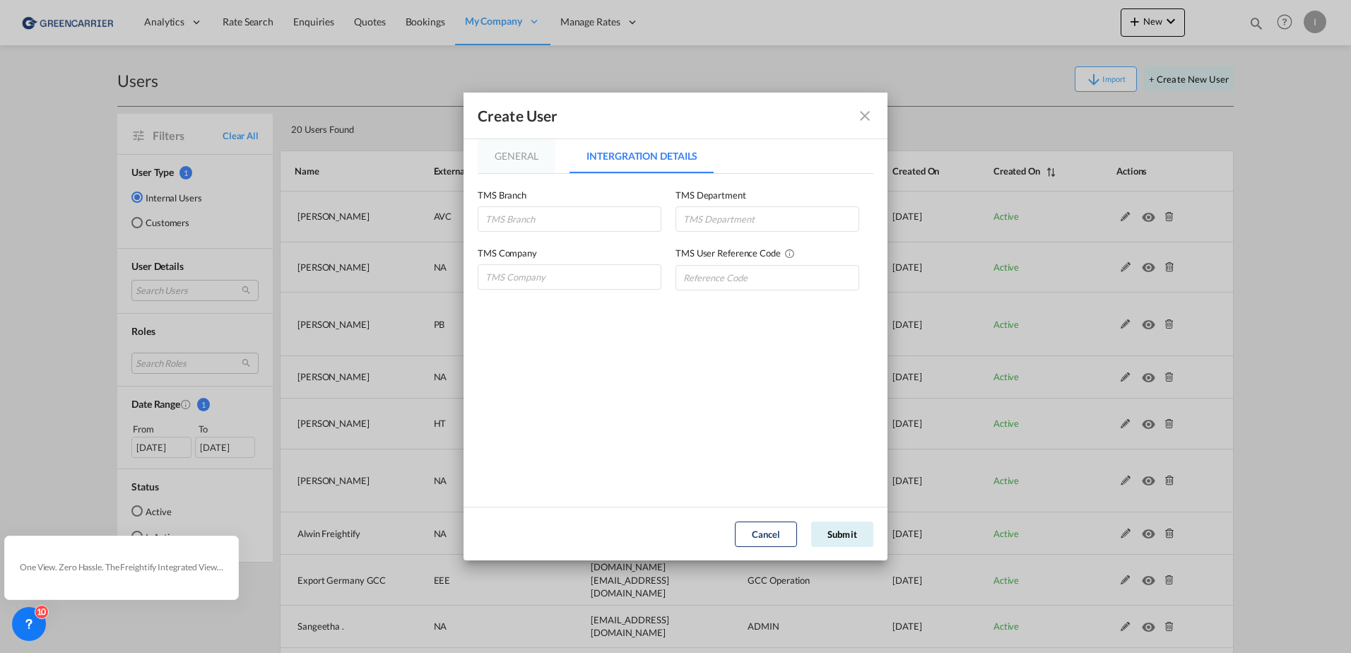
click at [497, 148] on md-tab-item "General" at bounding box center [517, 156] width 78 height 34
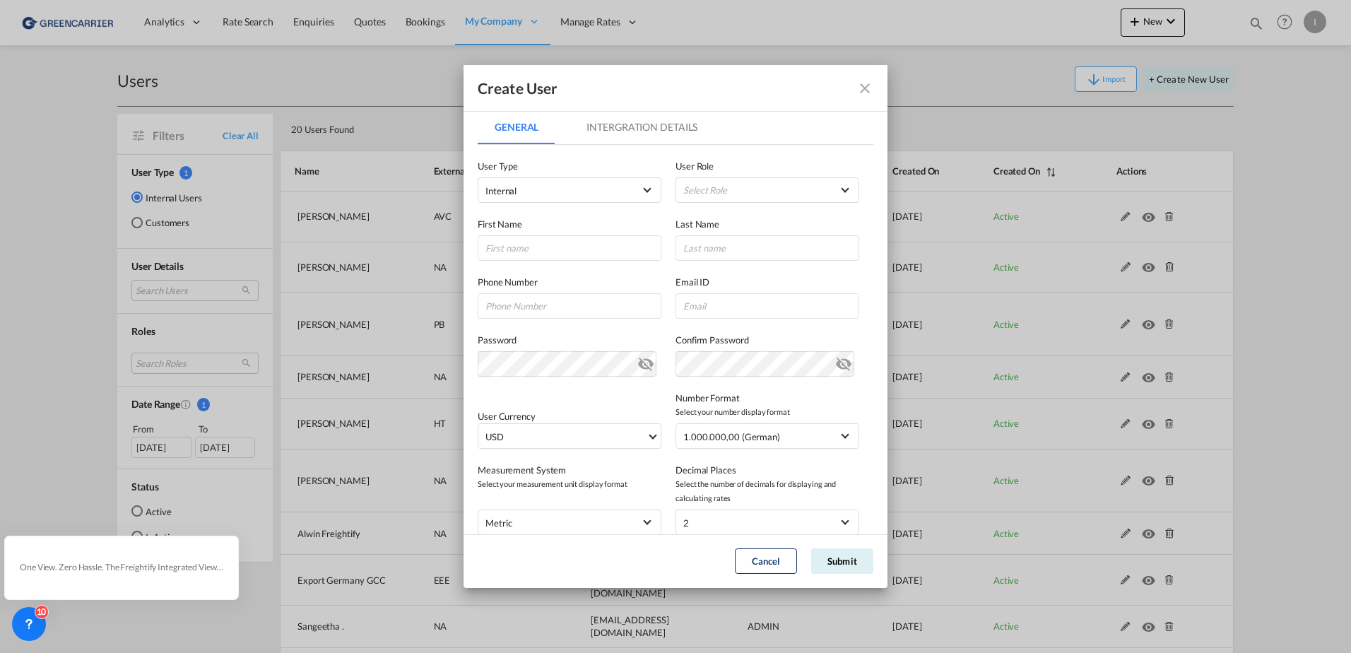
click at [599, 129] on md-tab-item "Intergration Details" at bounding box center [642, 127] width 145 height 34
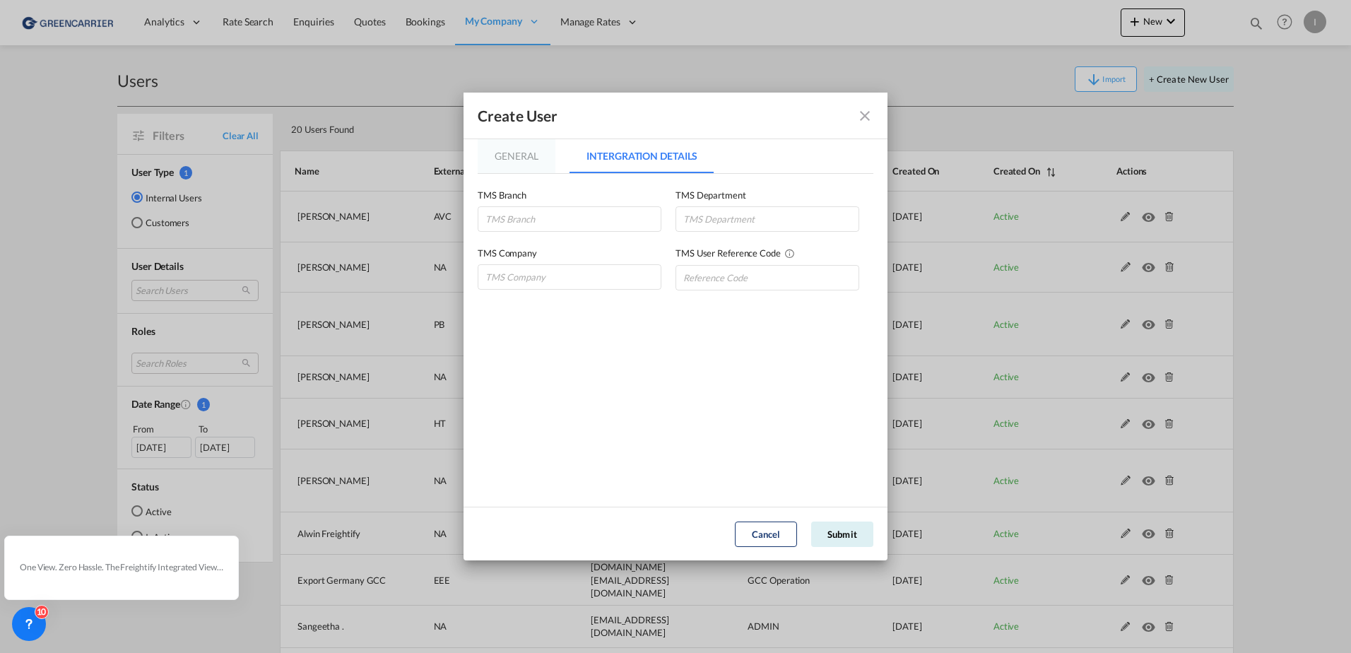
click at [490, 148] on md-tab-item "General" at bounding box center [517, 156] width 78 height 34
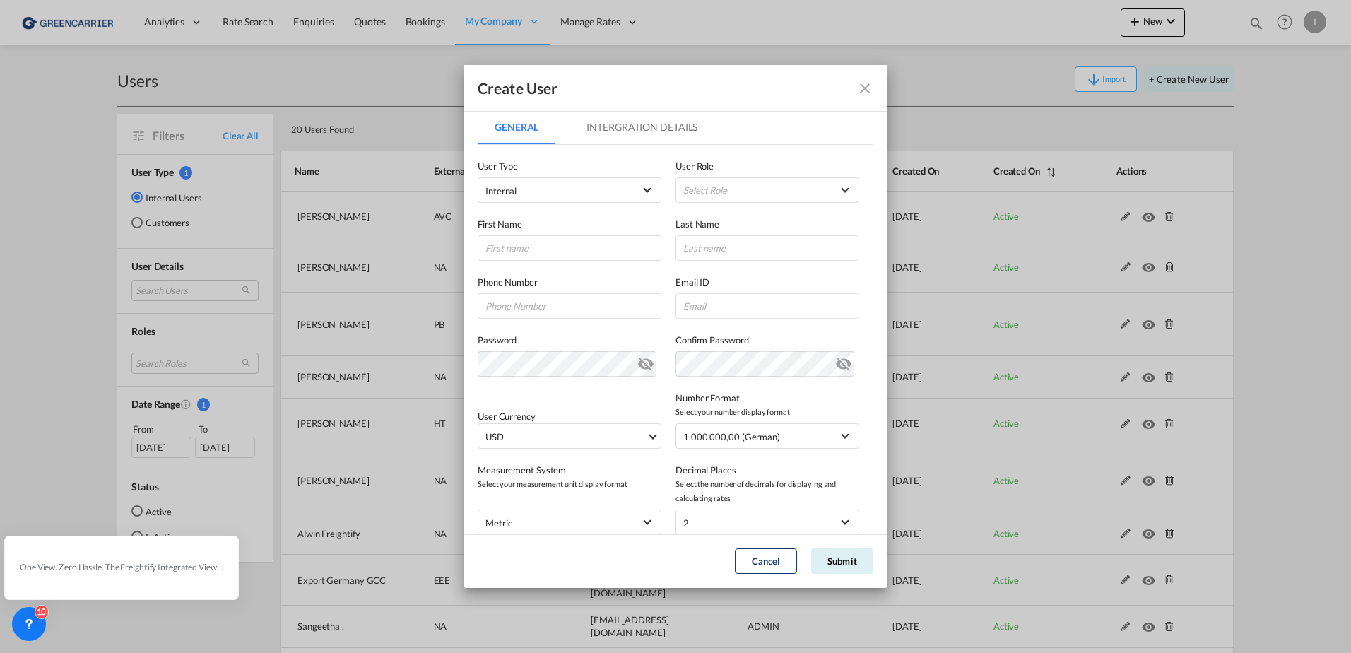
click at [858, 86] on md-icon "icon-close fg-AAA8AD" at bounding box center [864, 88] width 17 height 17
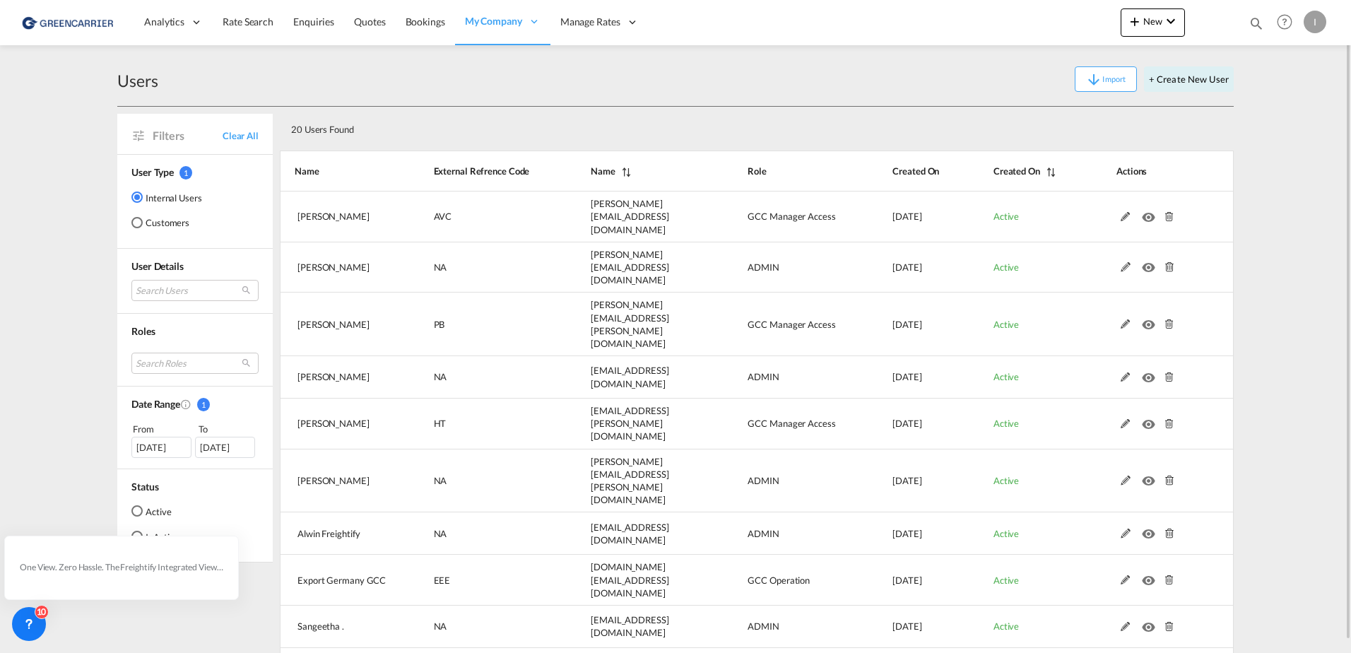
click at [158, 225] on md-radio-button "Customers" at bounding box center [166, 223] width 71 height 14
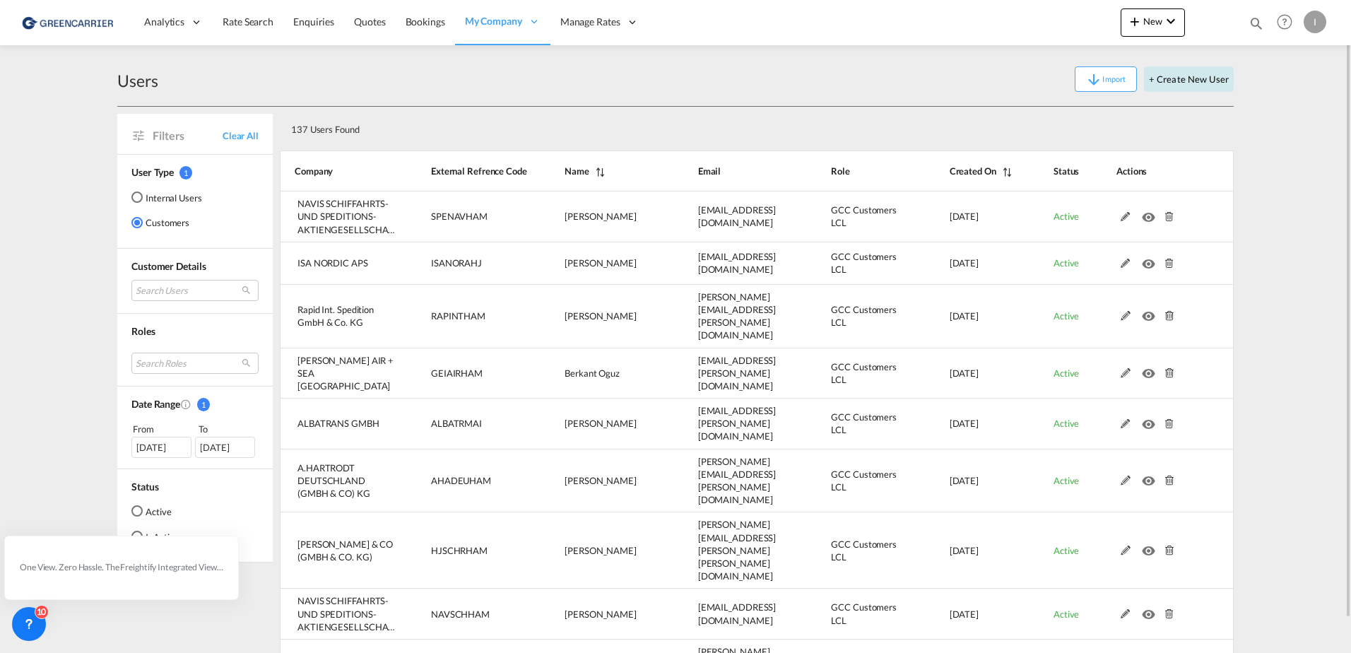
click at [1208, 76] on button "+ Create New User" at bounding box center [1189, 78] width 90 height 25
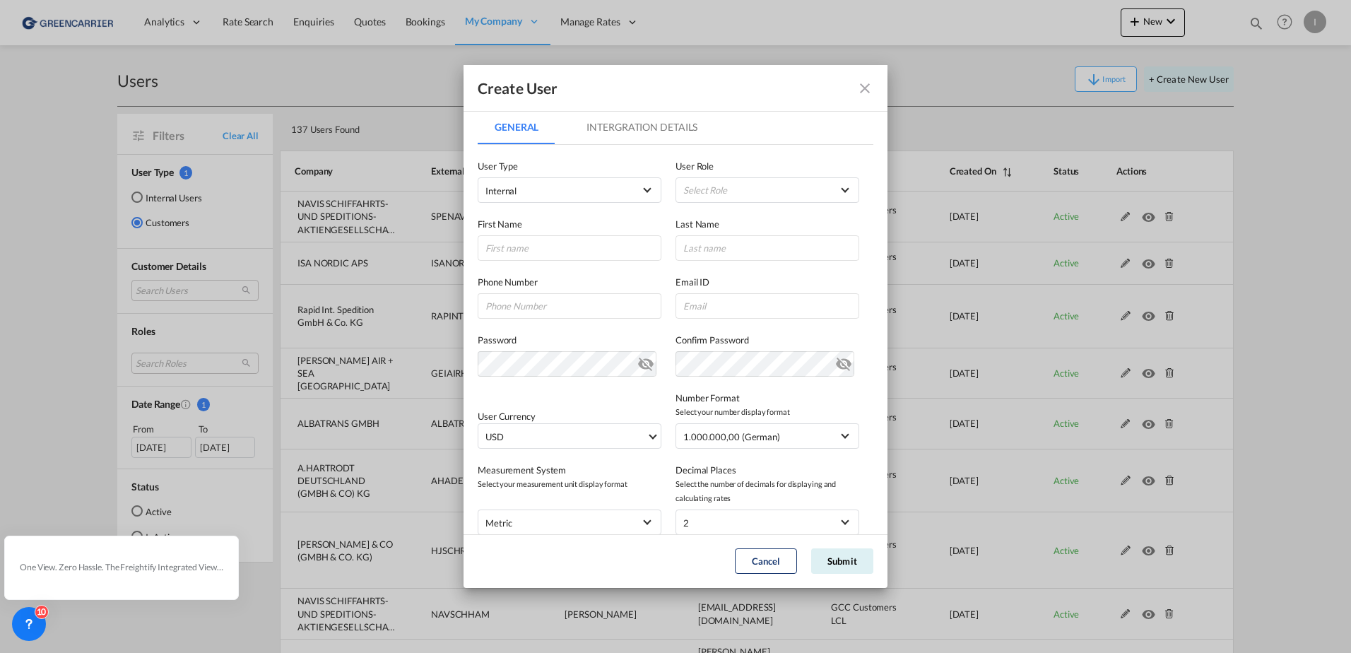
click at [623, 137] on md-tab-item "Intergration Details" at bounding box center [642, 127] width 145 height 34
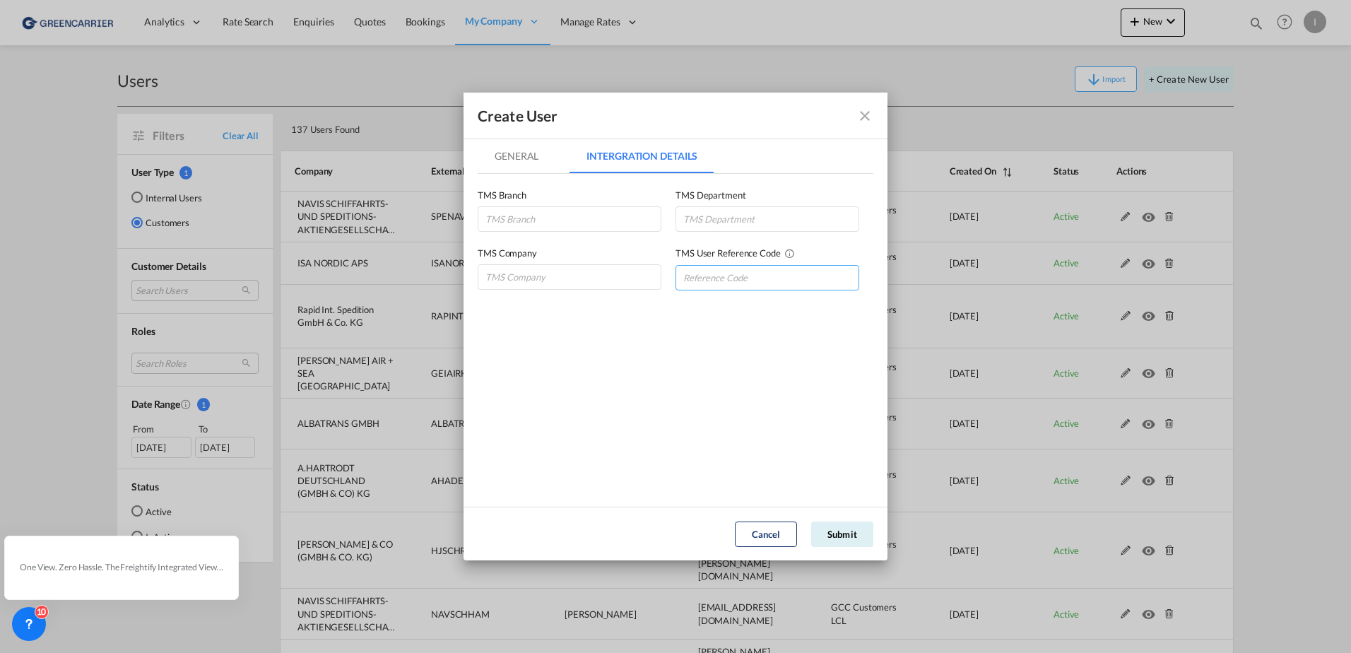
drag, startPoint x: 713, startPoint y: 281, endPoint x: 758, endPoint y: 271, distance: 45.6
click at [713, 281] on input "GeneralIntergration Details ..." at bounding box center [768, 277] width 184 height 25
click at [870, 113] on md-icon "icon-close fg-AAA8AD" at bounding box center [864, 115] width 17 height 17
